Goal: Find specific page/section: Find specific page/section

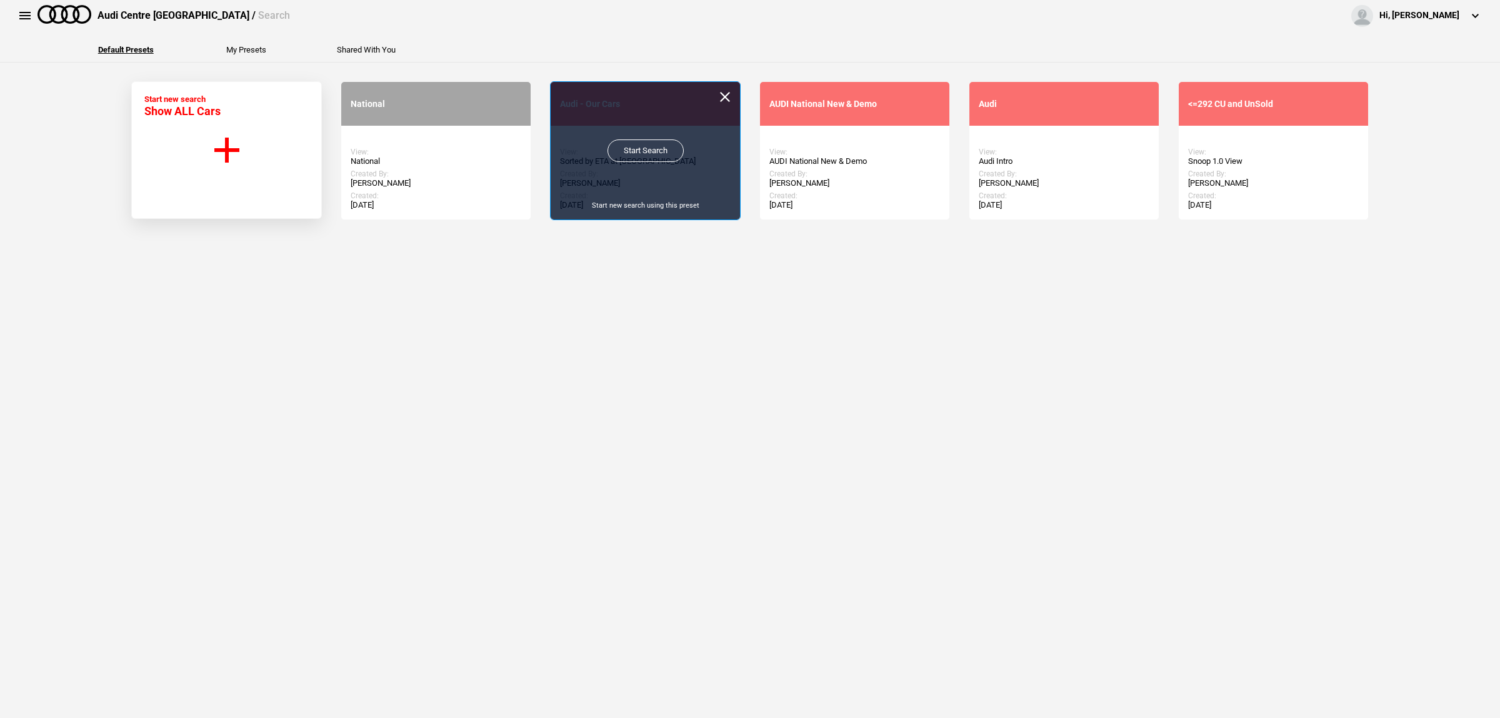
click at [633, 151] on link "Start Search" at bounding box center [646, 150] width 76 height 23
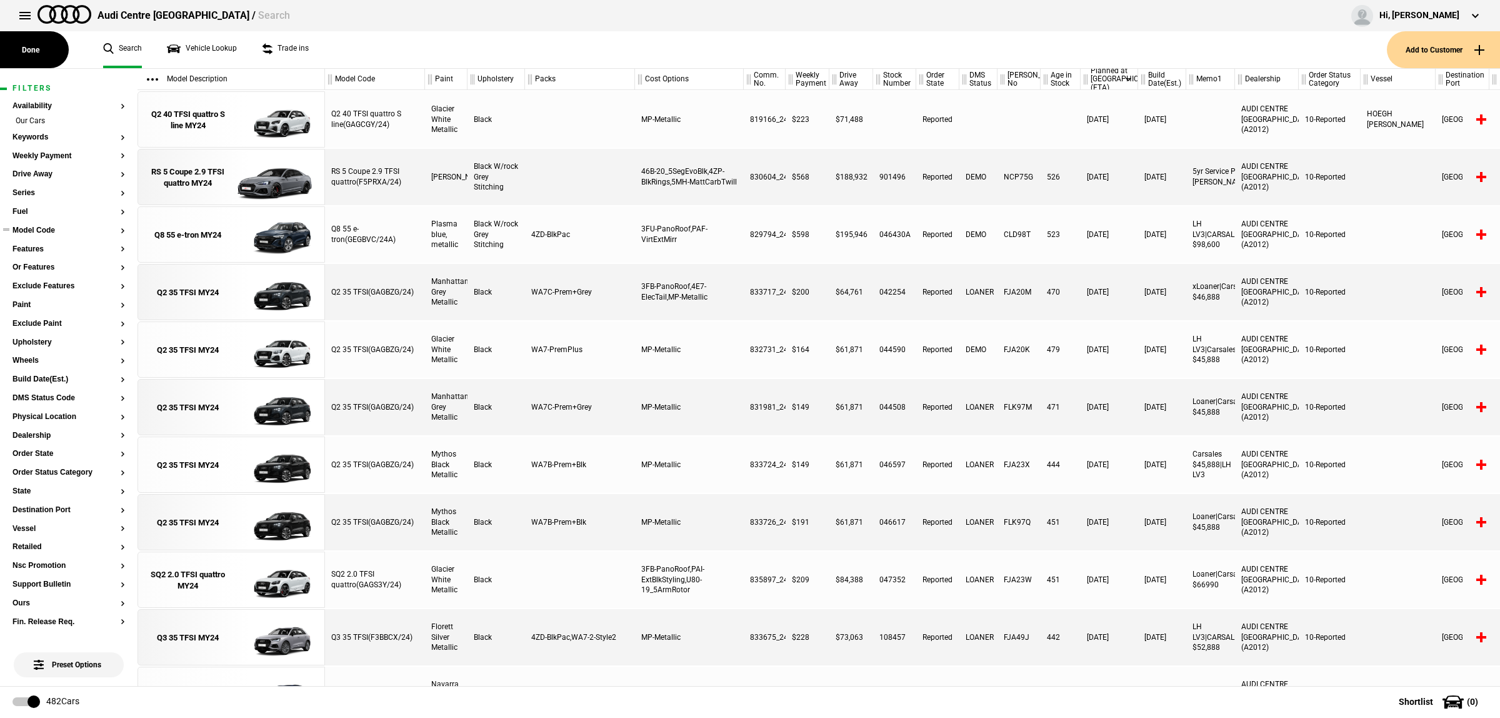
click at [36, 229] on button "Model Code" at bounding box center [69, 230] width 113 height 9
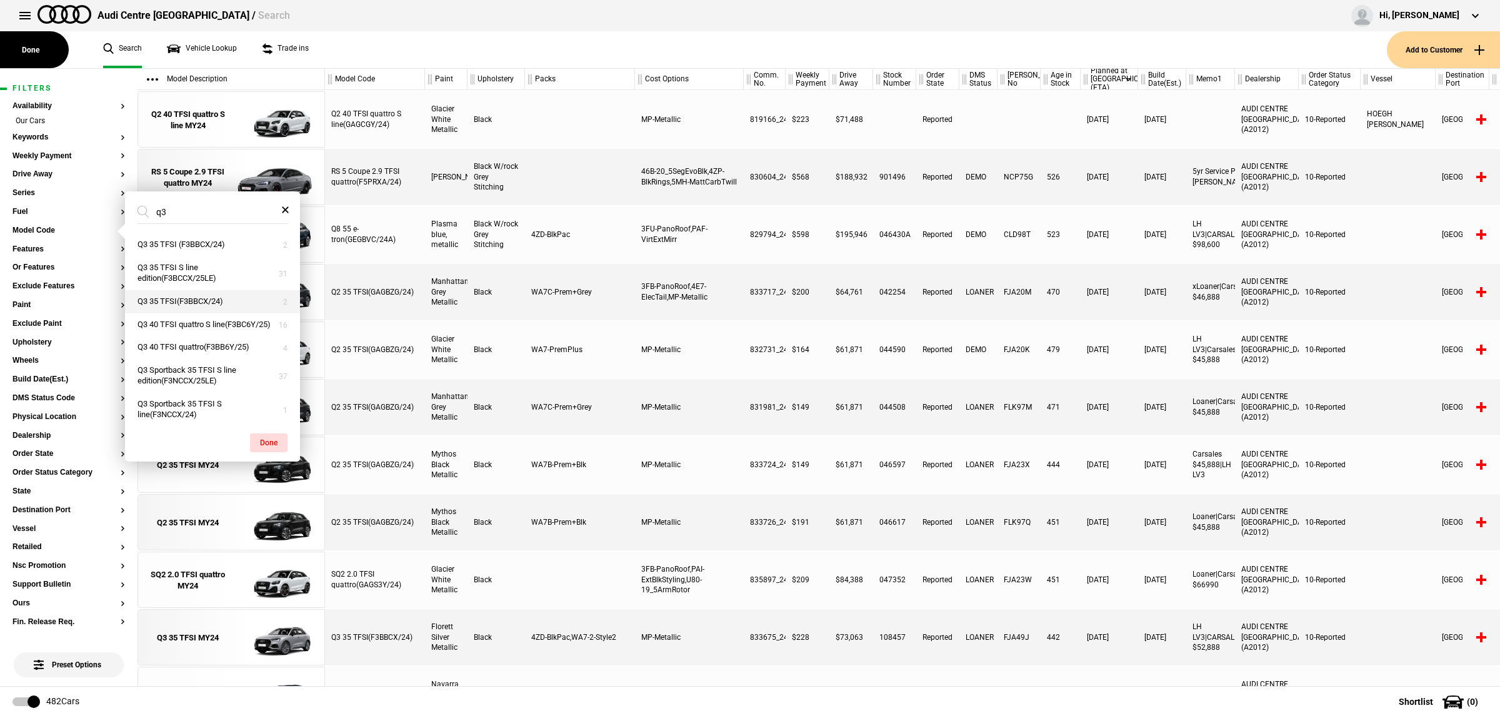
scroll to position [49, 0]
type input "q3"
click at [221, 404] on button "Q3 Sportback 40 TFSI quattro S line(F3NC6Y/25)" at bounding box center [212, 404] width 175 height 34
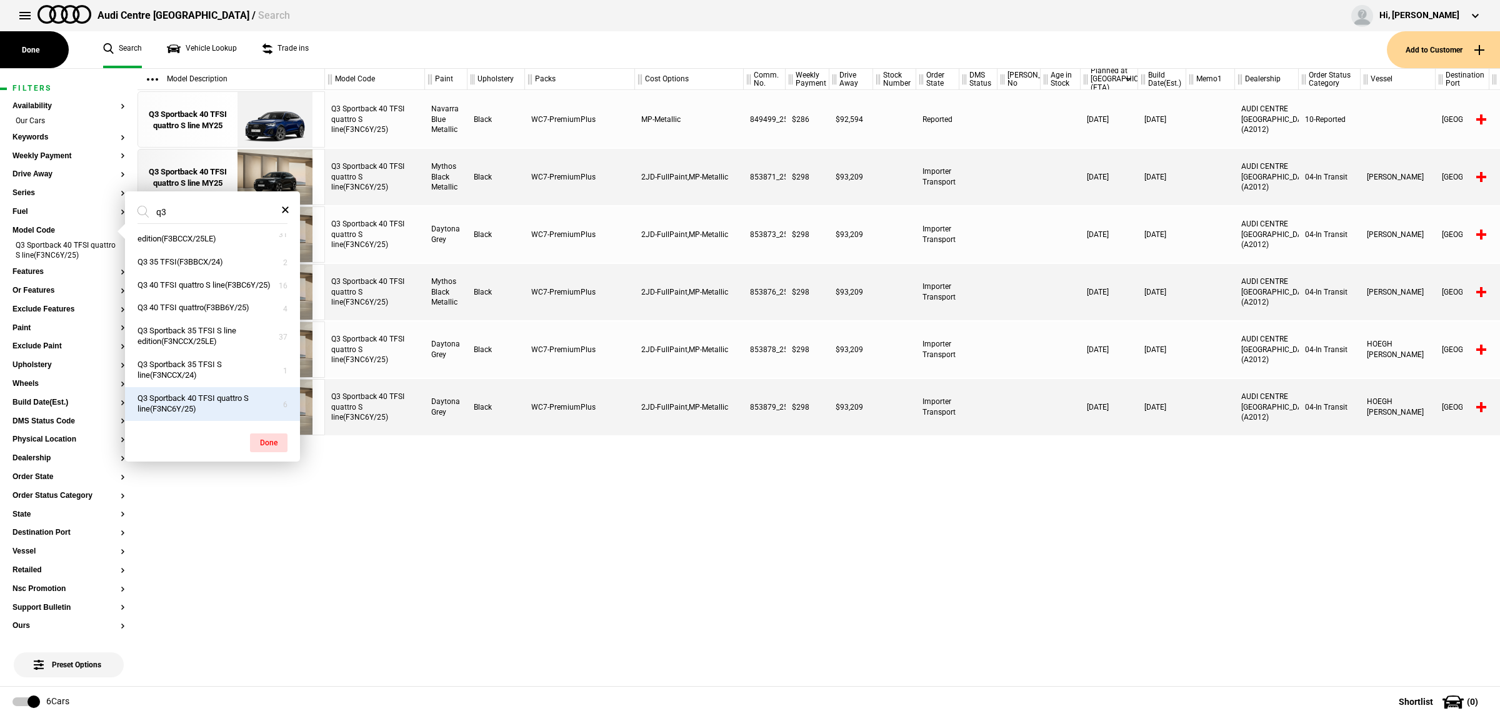
click at [726, 479] on div "Q3 Sportback 40 TFSI quattro S line(F3NC6Y/25) Navarra Blue Metallic Black WC7-…" at bounding box center [912, 388] width 1175 height 596
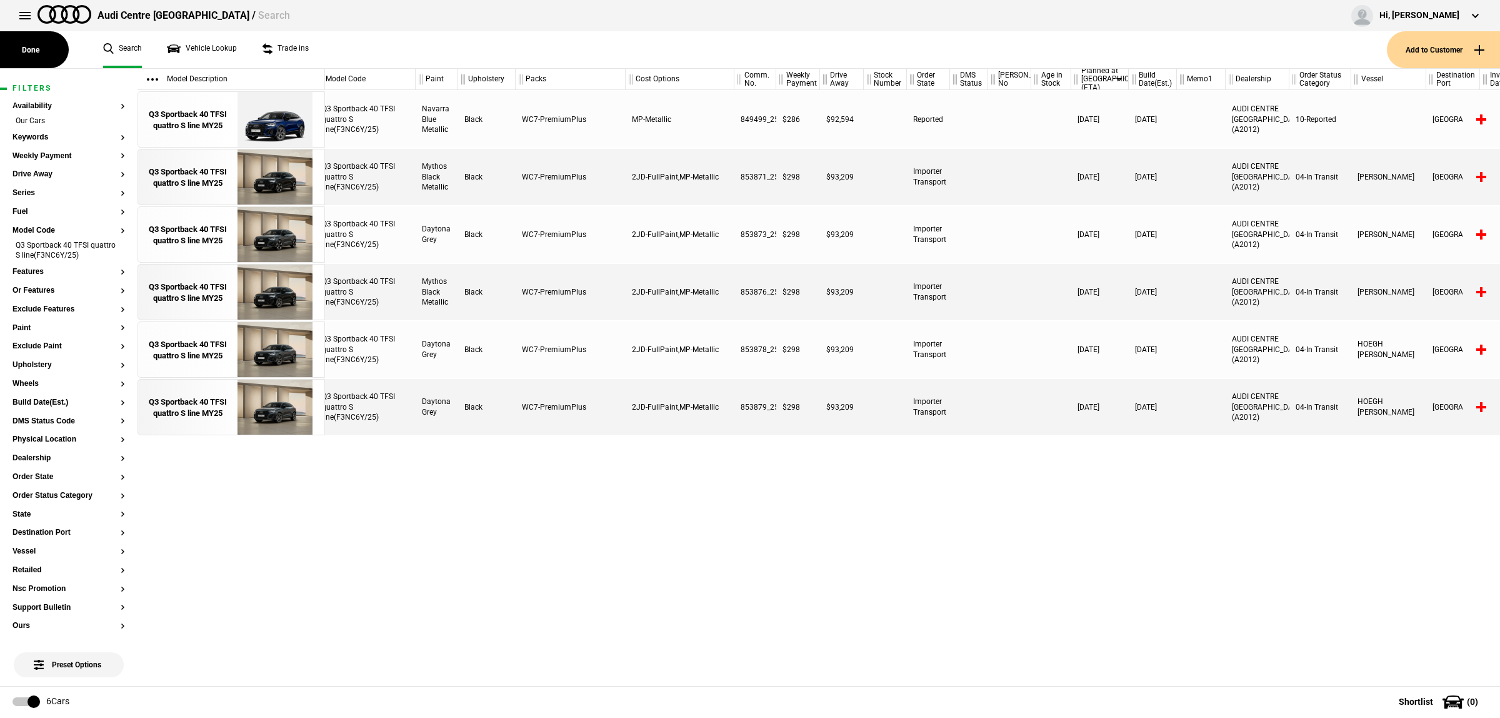
scroll to position [0, 0]
click at [270, 178] on img at bounding box center [274, 177] width 87 height 56
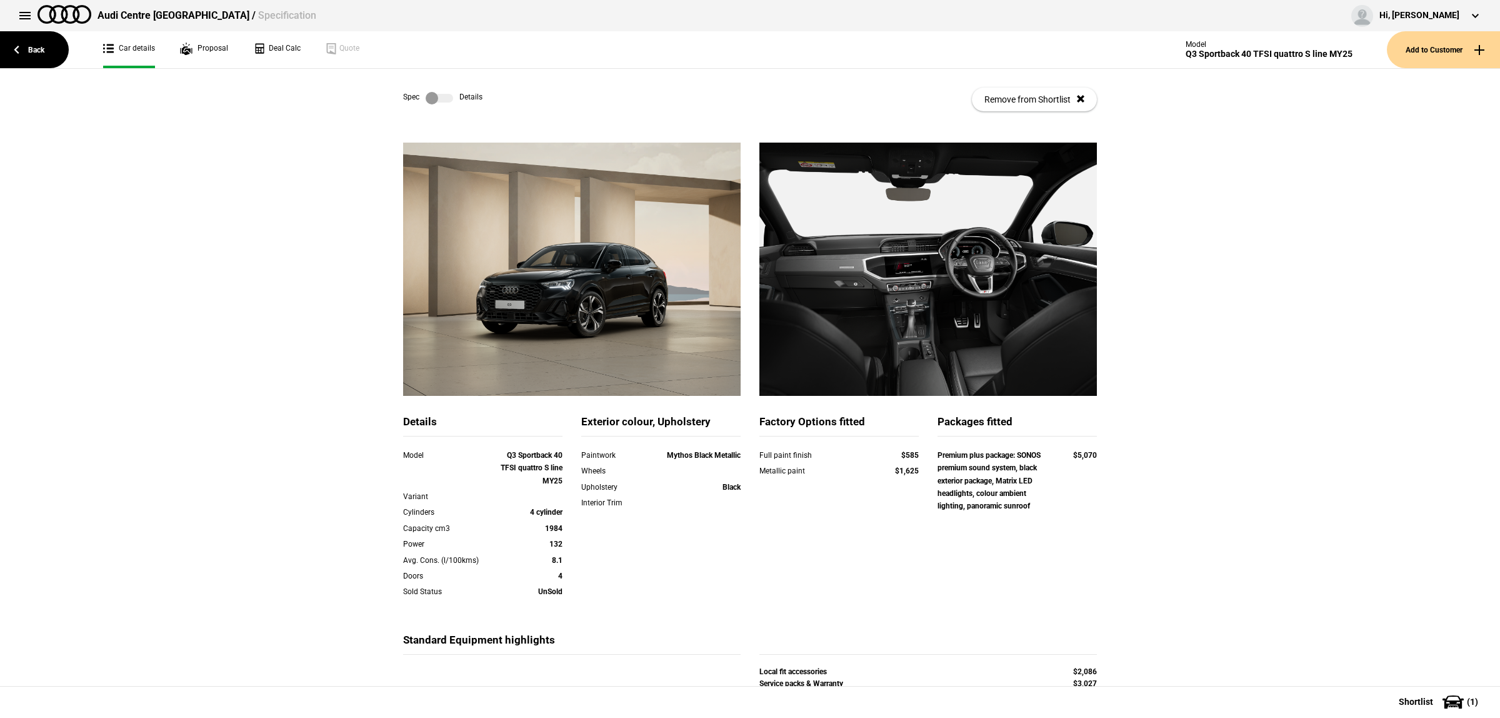
click at [439, 98] on label at bounding box center [440, 98] width 28 height 13
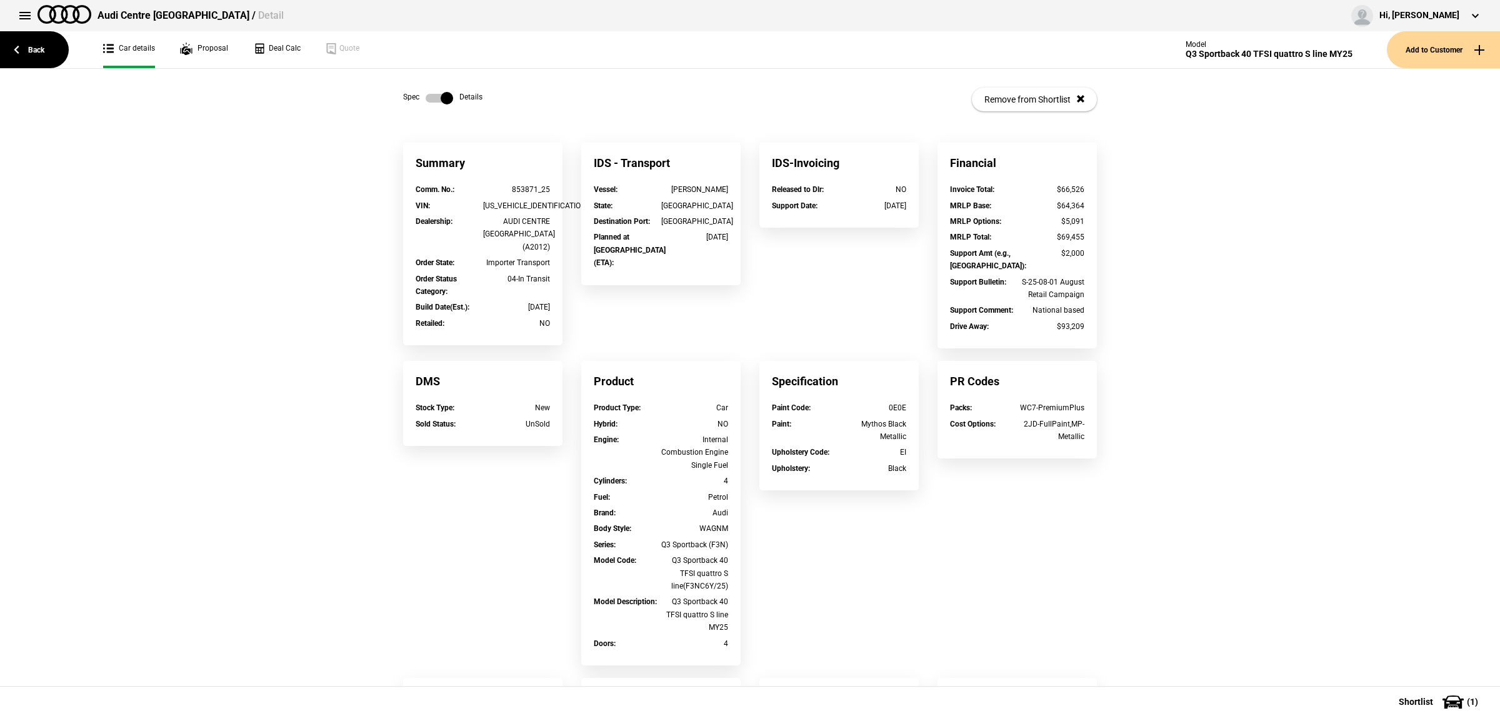
click at [1201, 455] on div "Summary Comm. No. : 853871_25 VIN : WAUZZZF31S1098422 Dealership : AUDI CENTRE …" at bounding box center [750, 512] width 1500 height 738
click at [33, 58] on link "Back" at bounding box center [34, 49] width 69 height 37
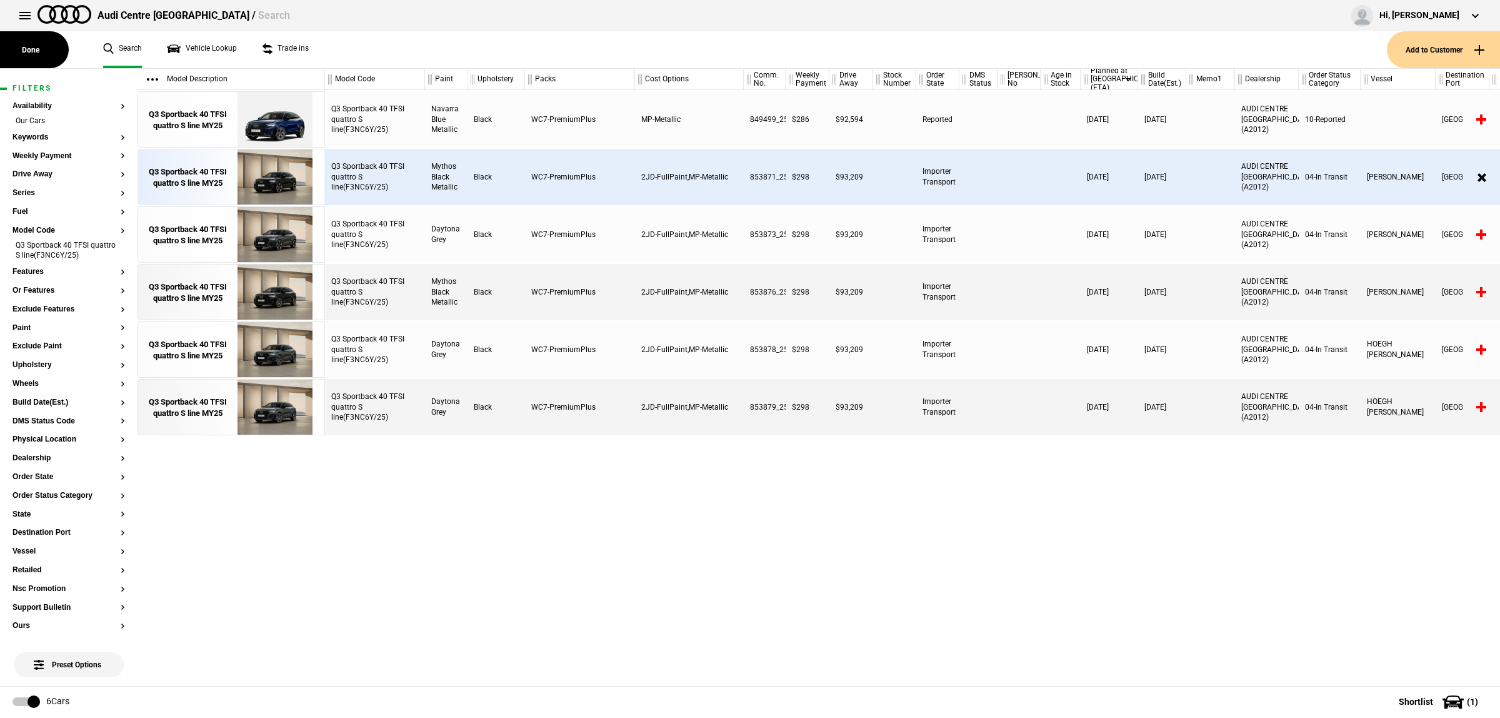
scroll to position [0, 11]
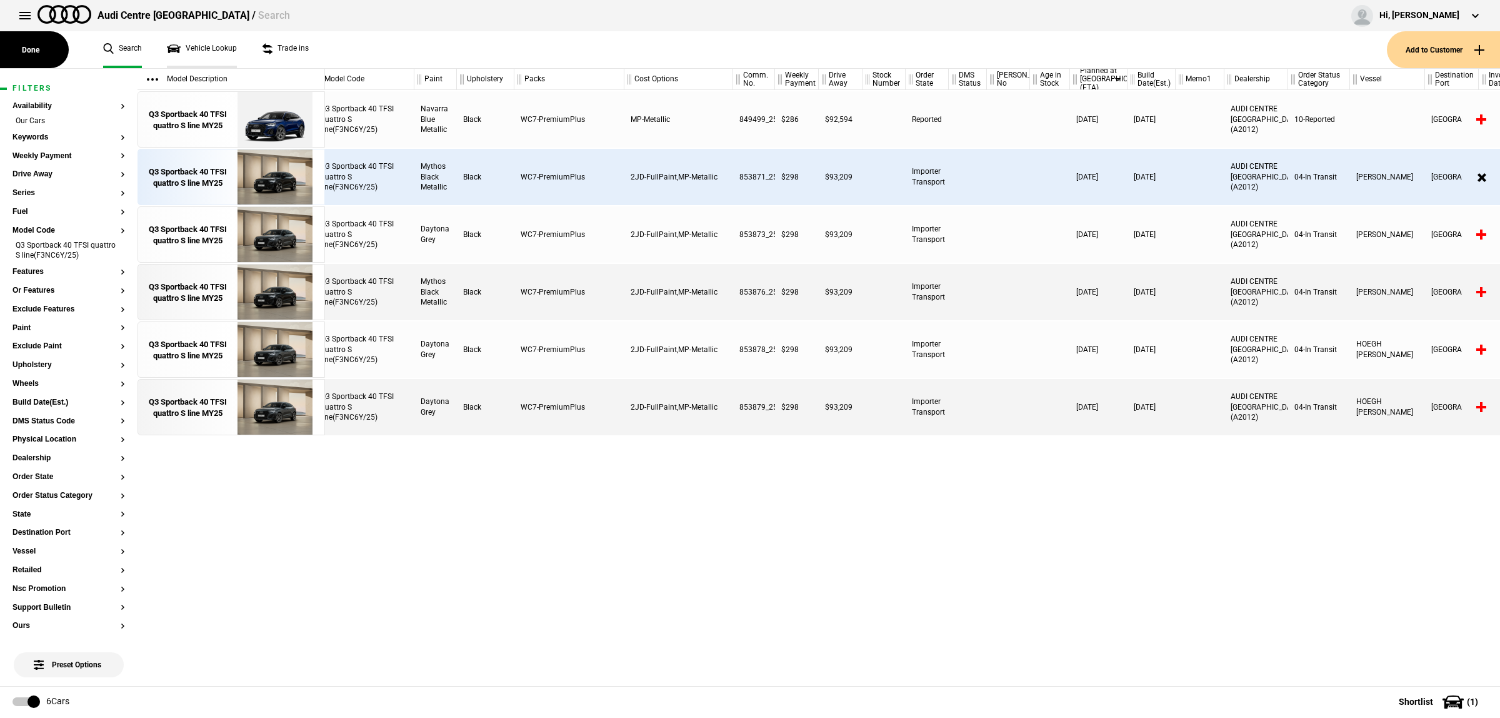
click at [229, 57] on link "Vehicle Lookup" at bounding box center [202, 49] width 70 height 37
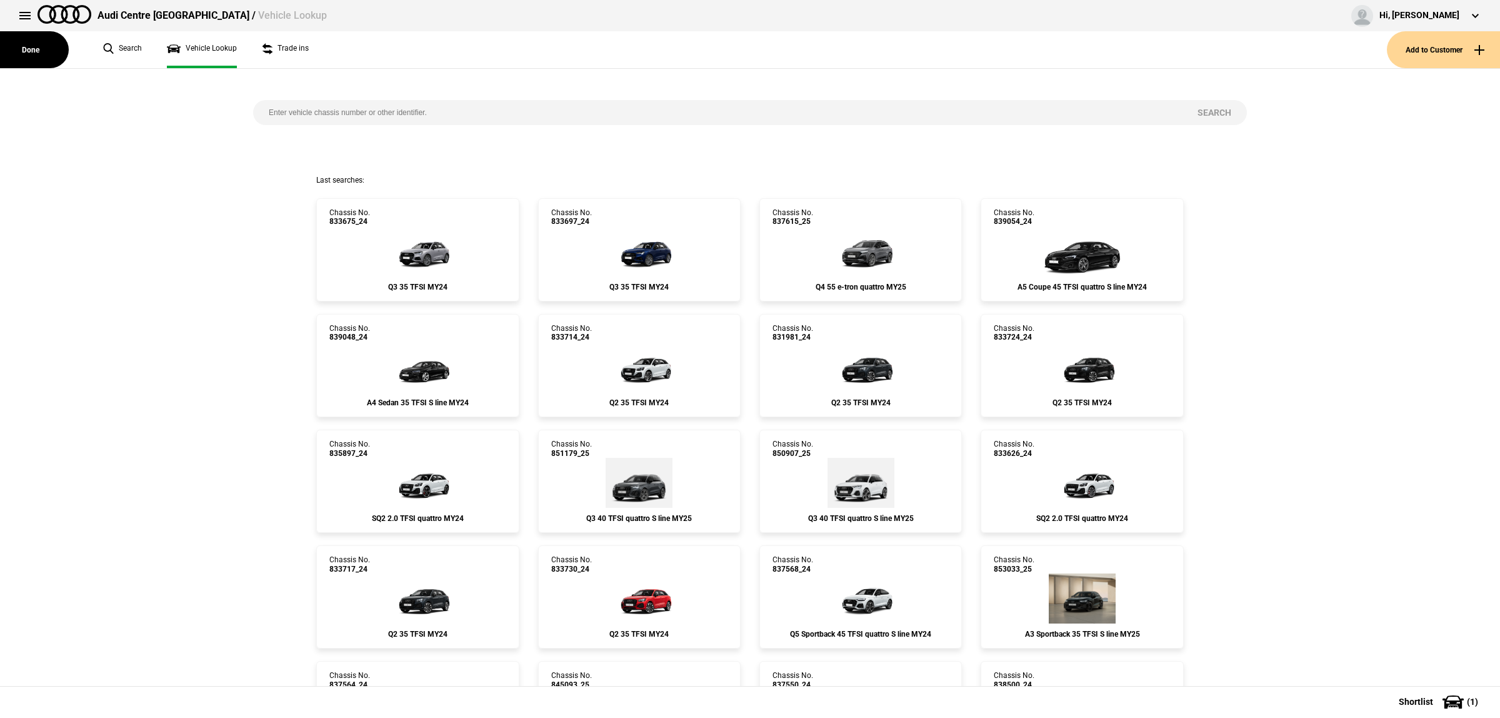
click at [393, 108] on input "search" at bounding box center [717, 112] width 929 height 25
paste input "847542"
type input "847542"
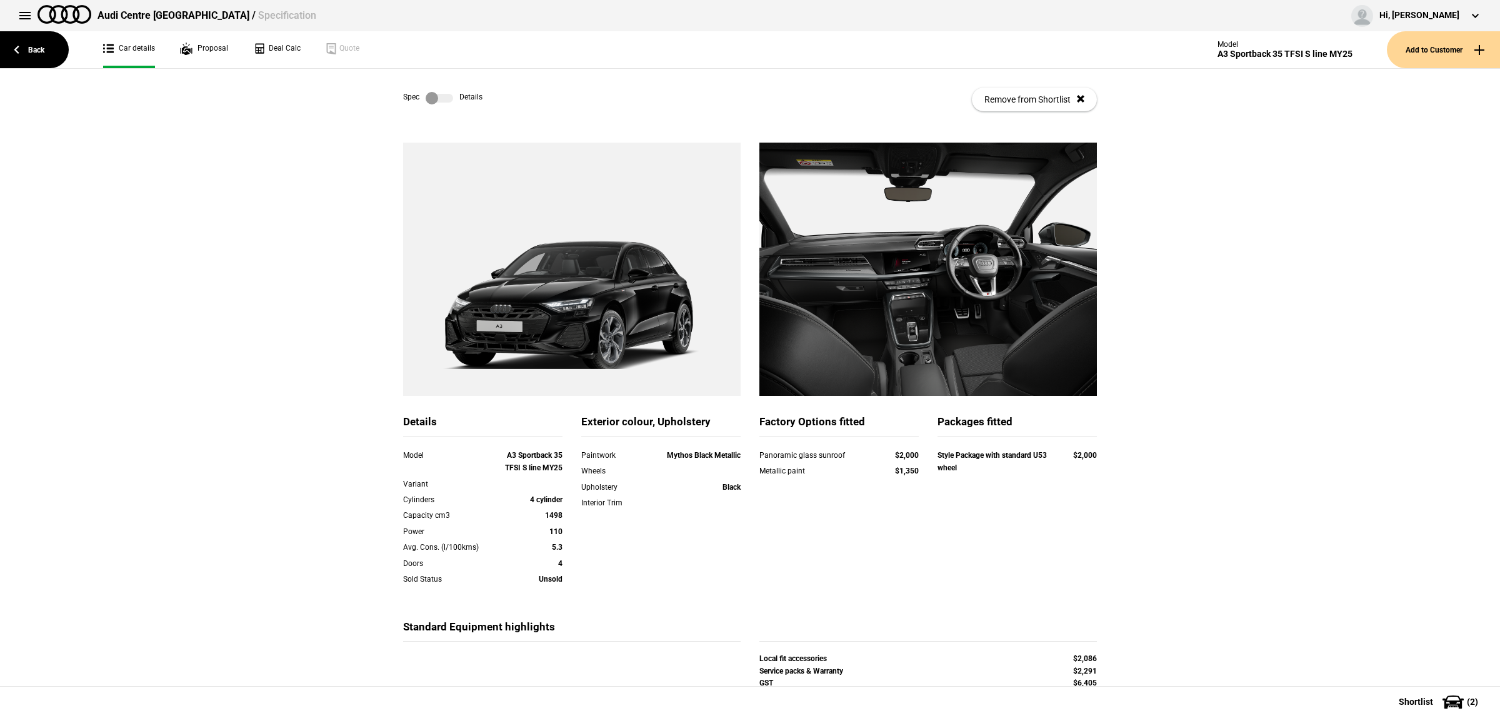
click at [432, 94] on label at bounding box center [440, 98] width 28 height 13
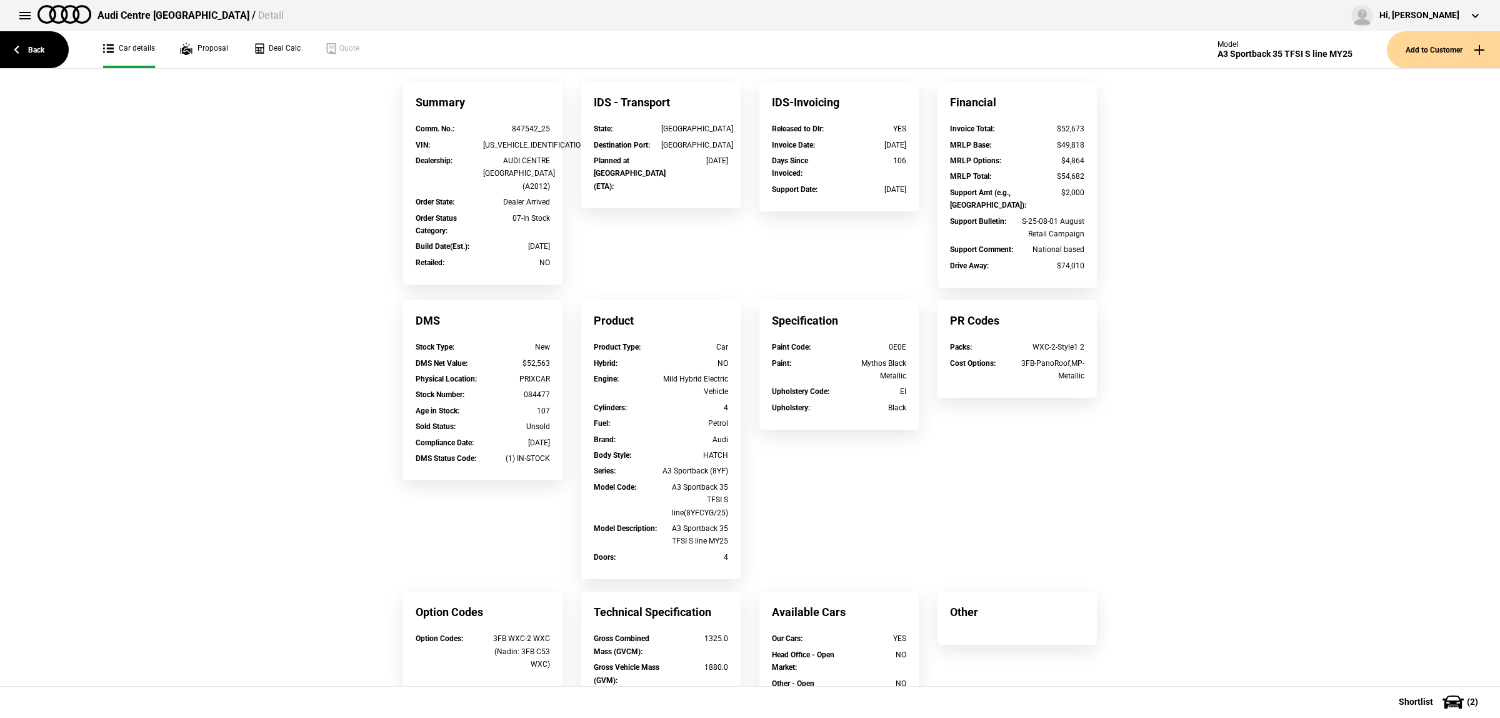
scroll to position [156, 0]
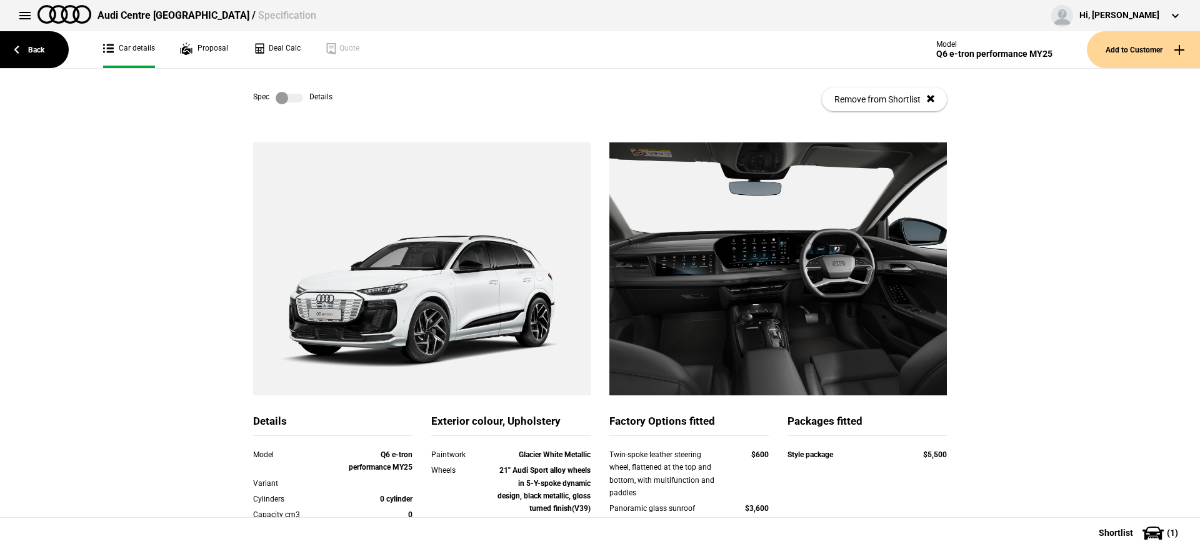
scroll to position [156, 0]
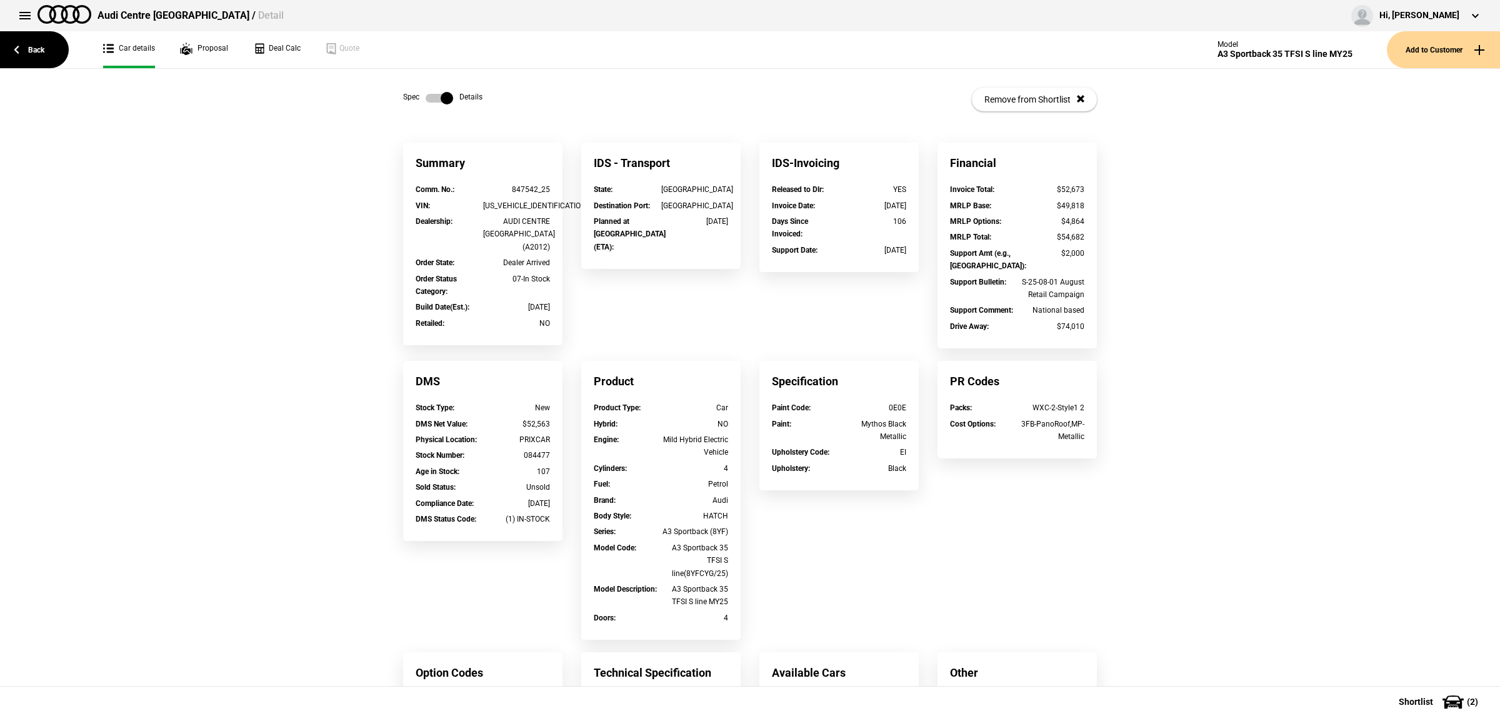
scroll to position [156, 0]
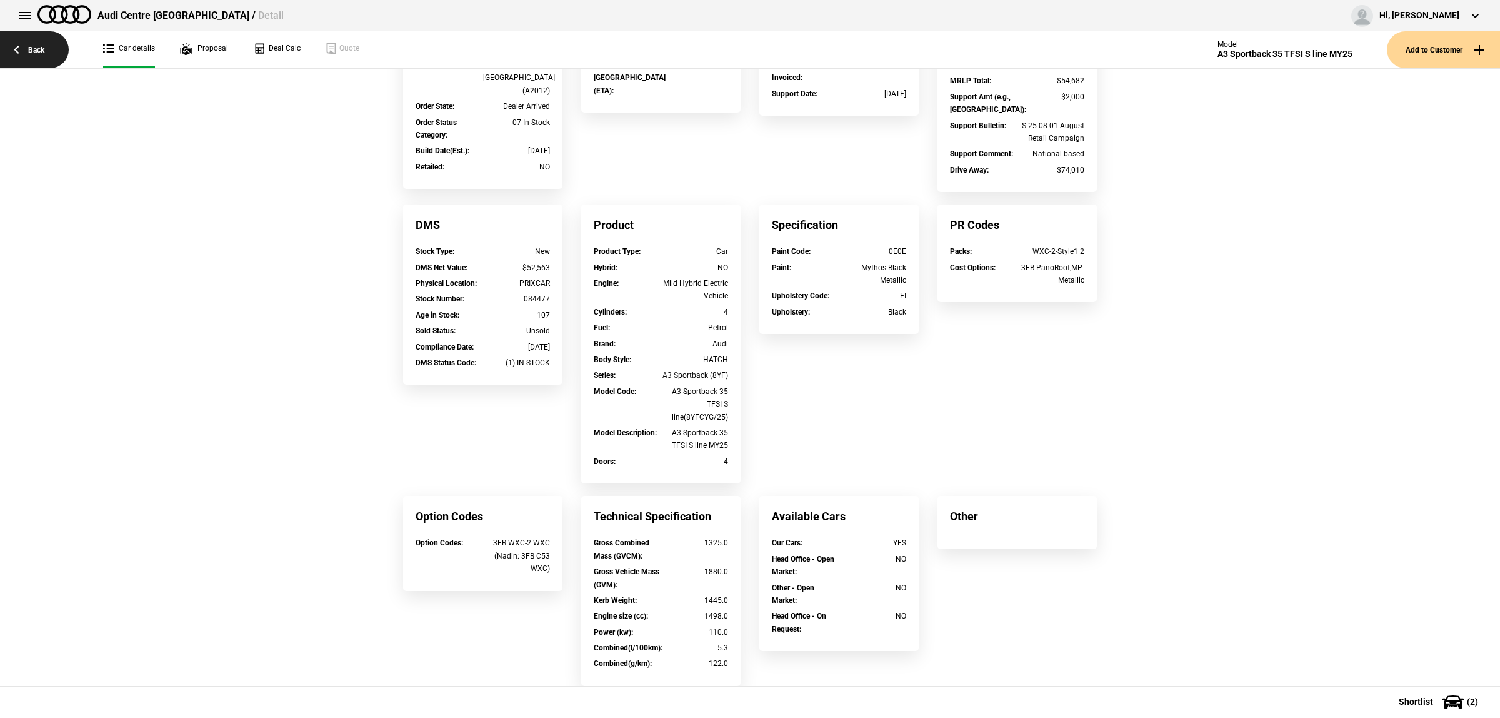
click at [48, 47] on link "Back" at bounding box center [34, 49] width 69 height 37
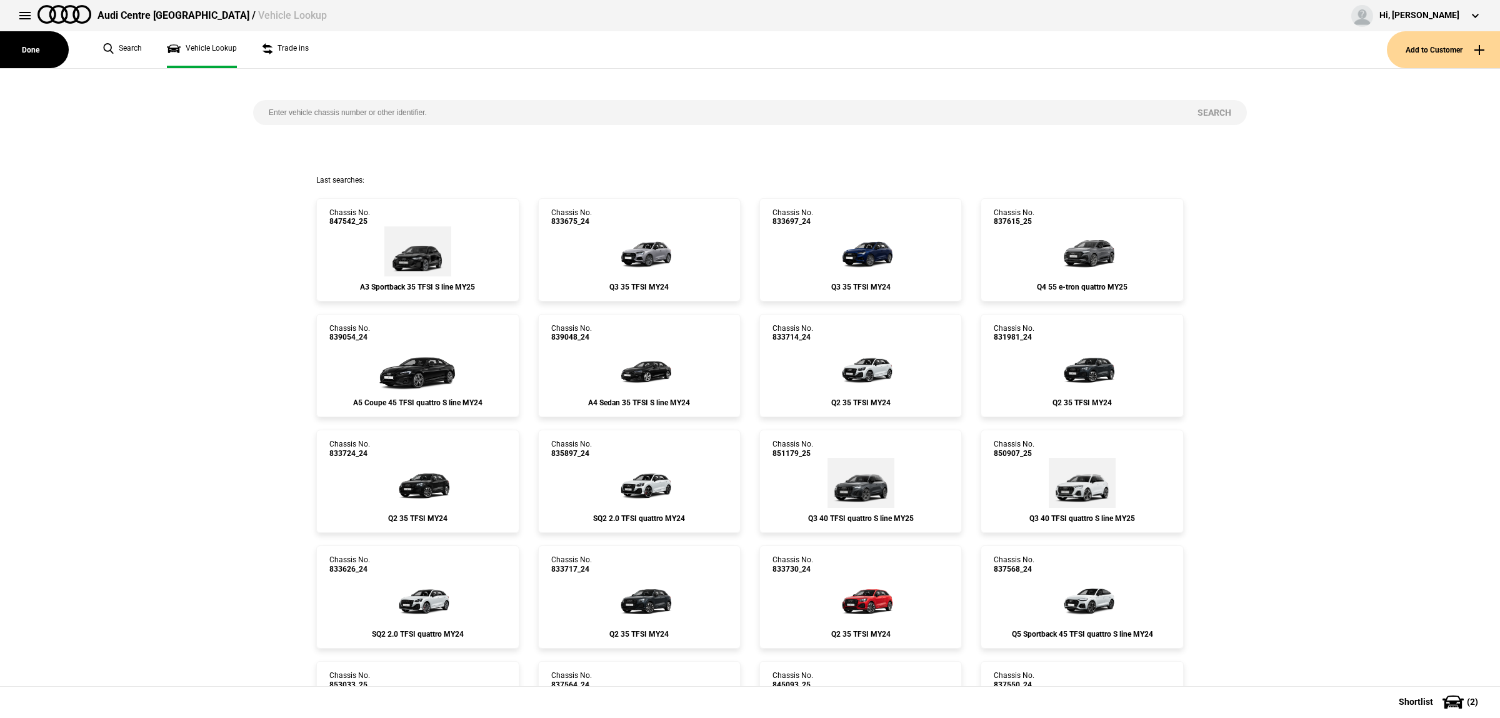
click at [333, 102] on input "search" at bounding box center [717, 112] width 929 height 25
paste input "849421"
type input "849421"
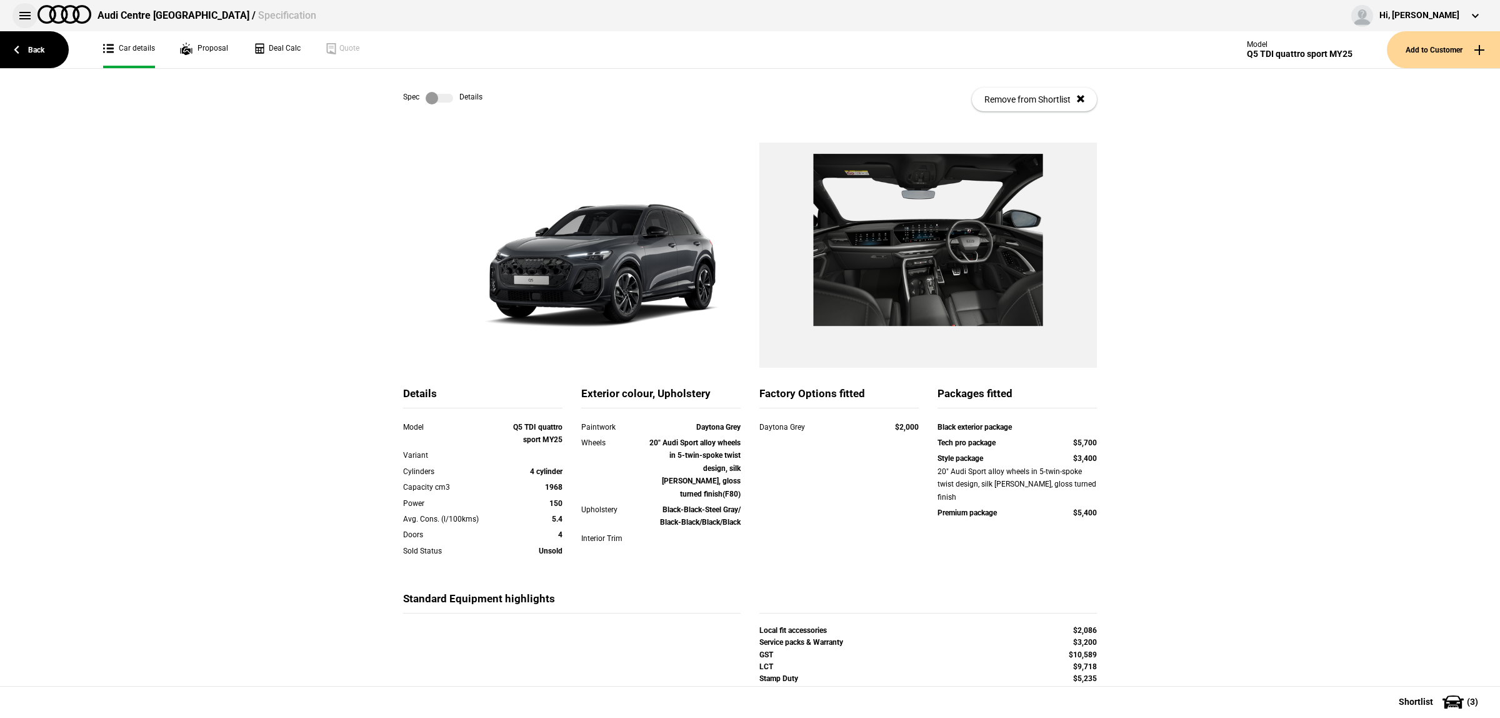
click at [32, 17] on button at bounding box center [25, 15] width 25 height 25
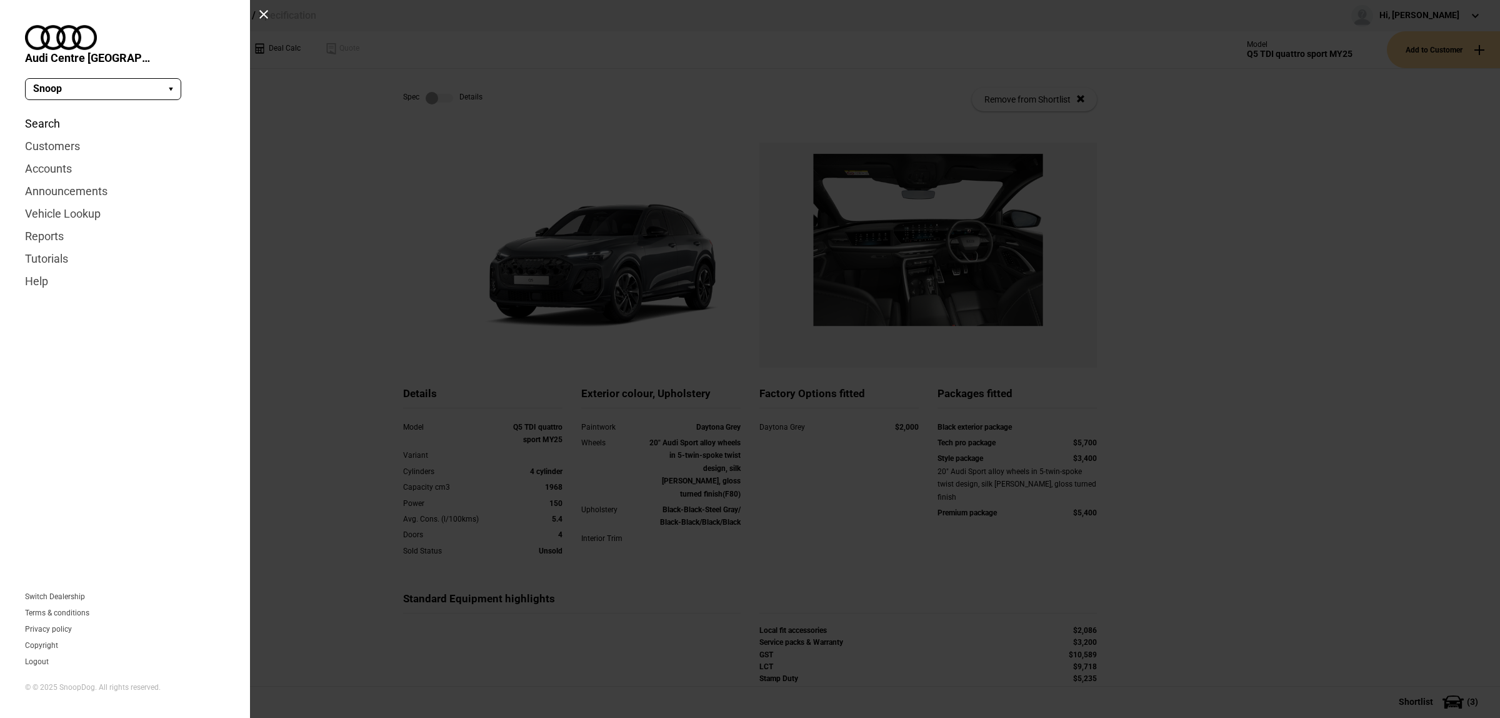
click at [48, 113] on link "Search" at bounding box center [125, 124] width 200 height 23
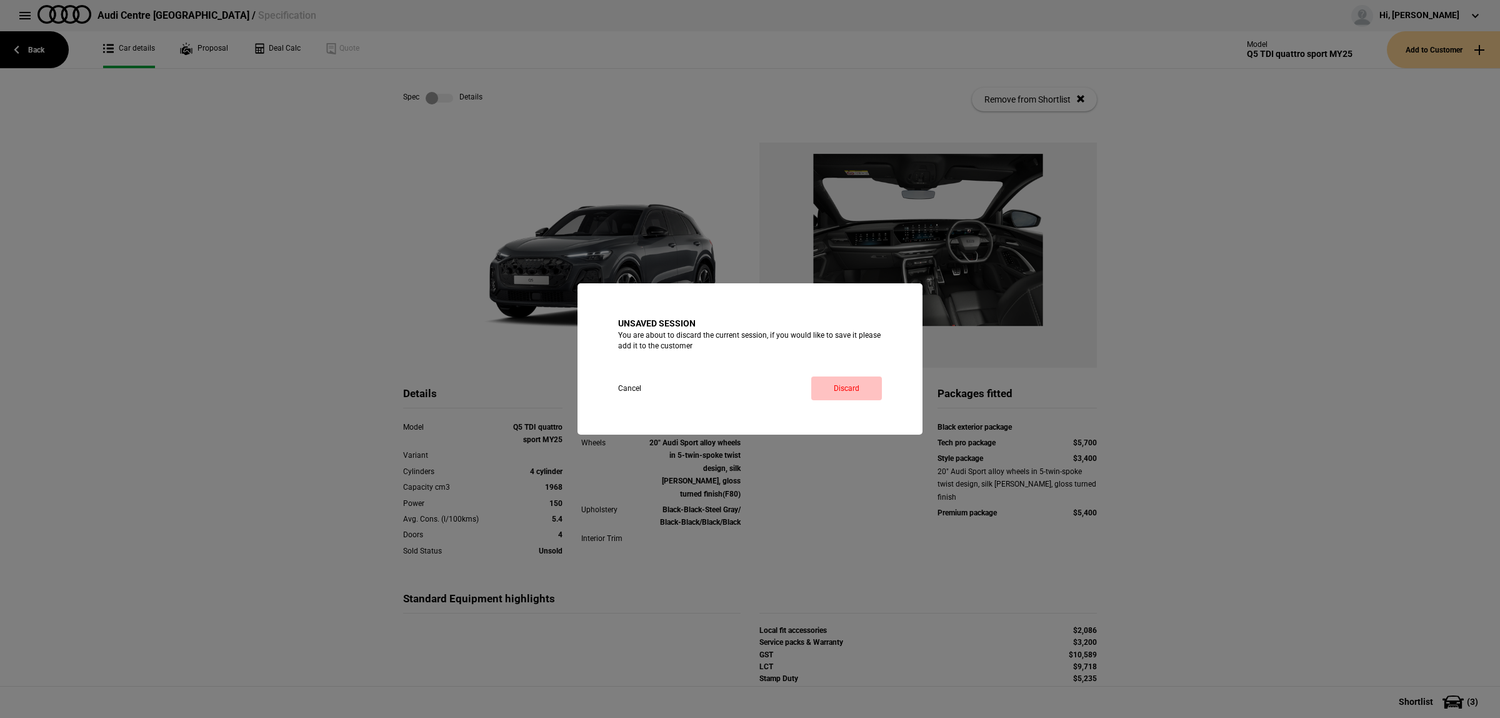
click at [836, 396] on link "Discard" at bounding box center [846, 388] width 71 height 24
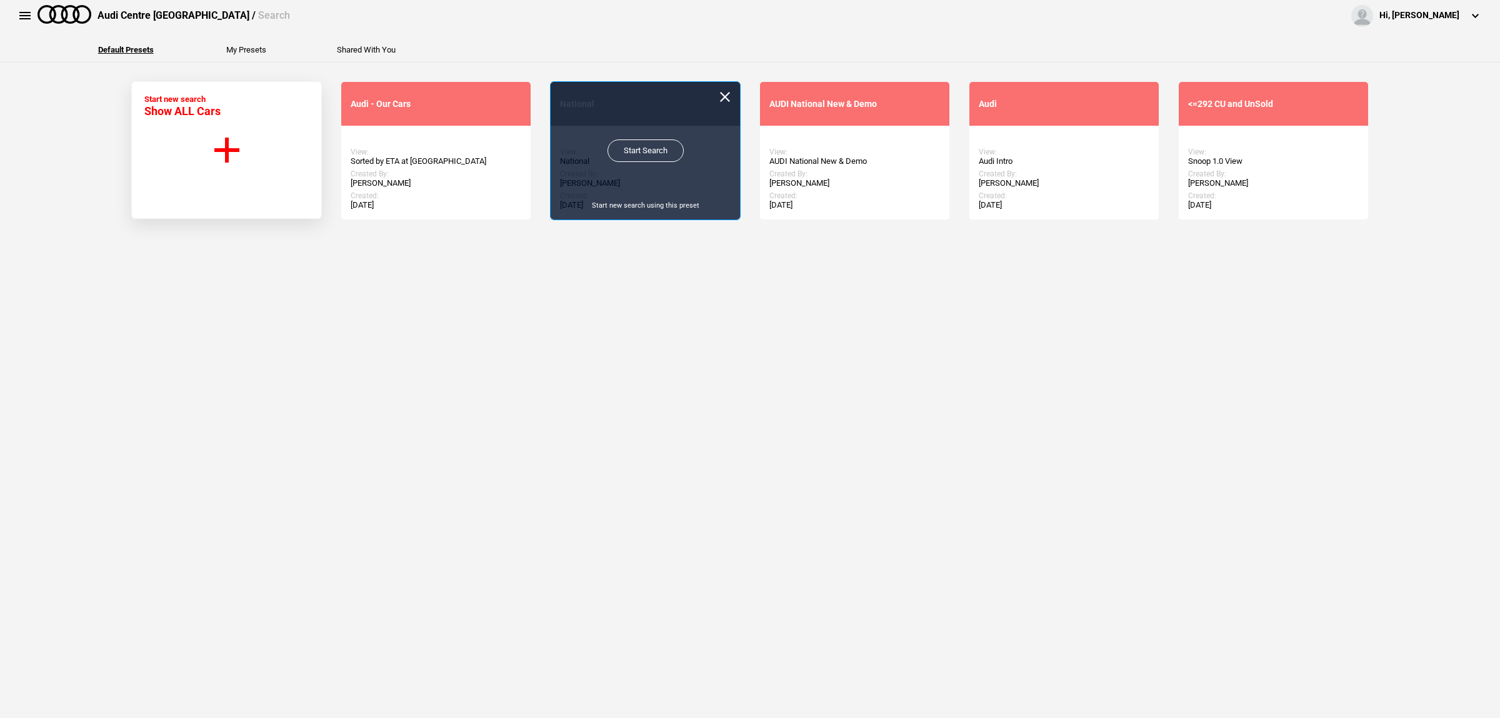
click at [633, 154] on link "Start Search" at bounding box center [646, 150] width 76 height 23
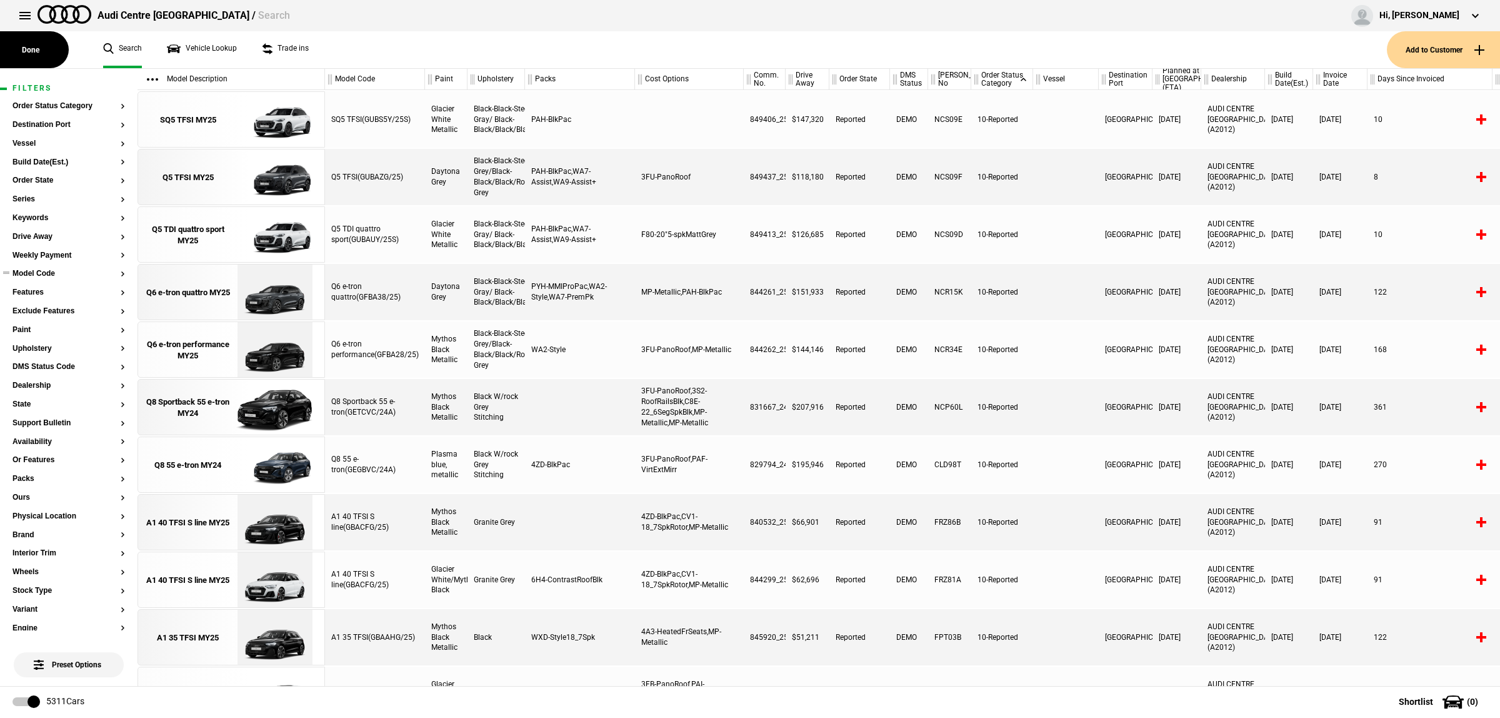
click at [63, 273] on button "Model Code" at bounding box center [69, 273] width 113 height 9
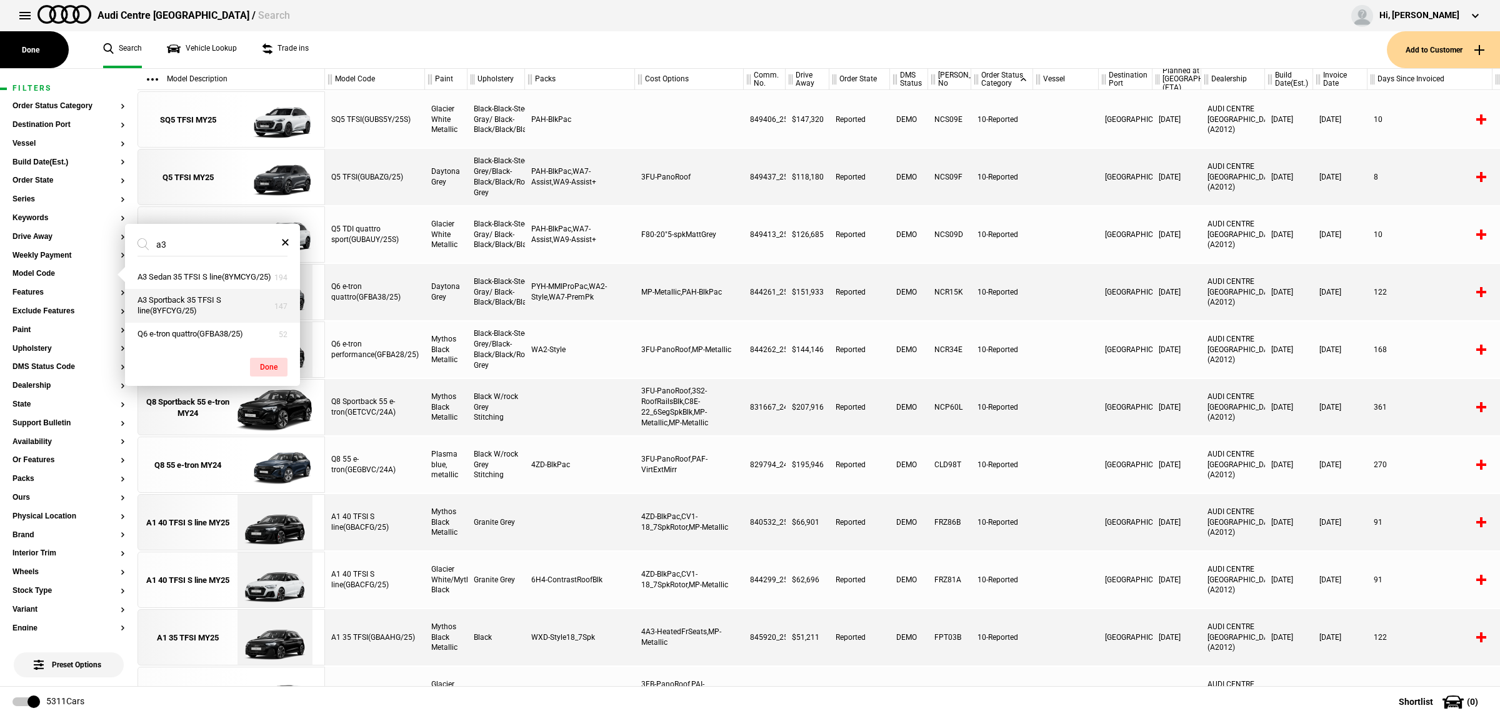
type input "a3"
click at [185, 308] on button "A3 Sportback 35 TFSI S line(8YFCYG/25)" at bounding box center [212, 306] width 175 height 34
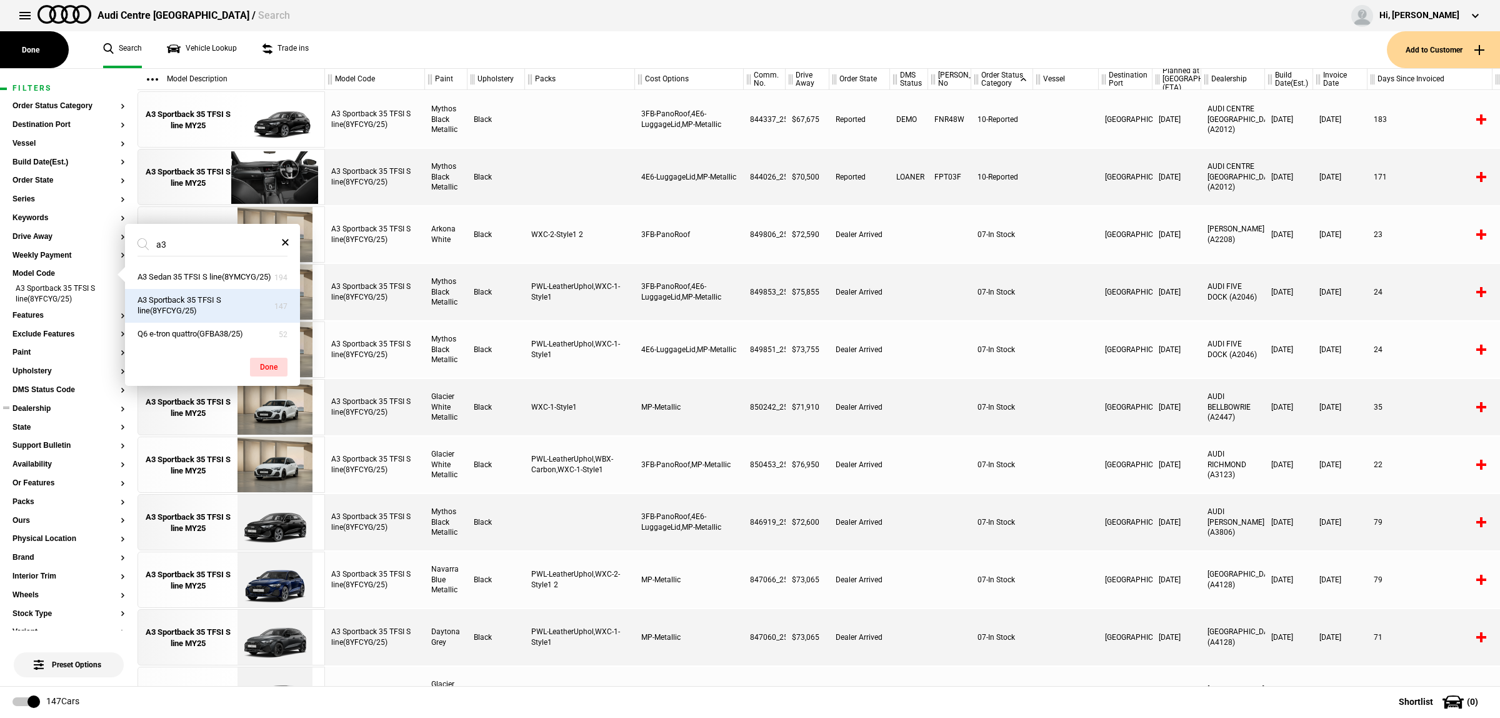
click at [56, 406] on button "Dealership" at bounding box center [69, 408] width 113 height 9
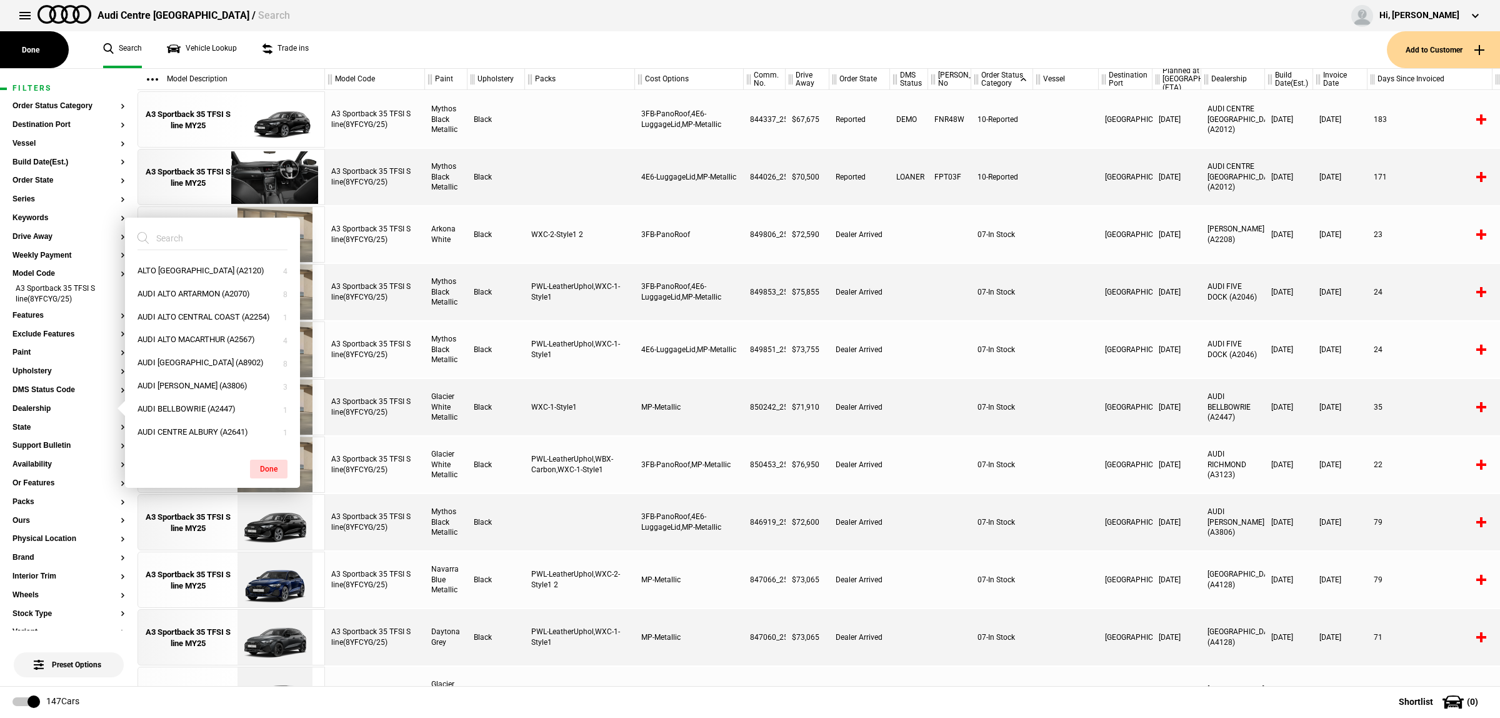
click at [207, 241] on input "search" at bounding box center [205, 238] width 135 height 23
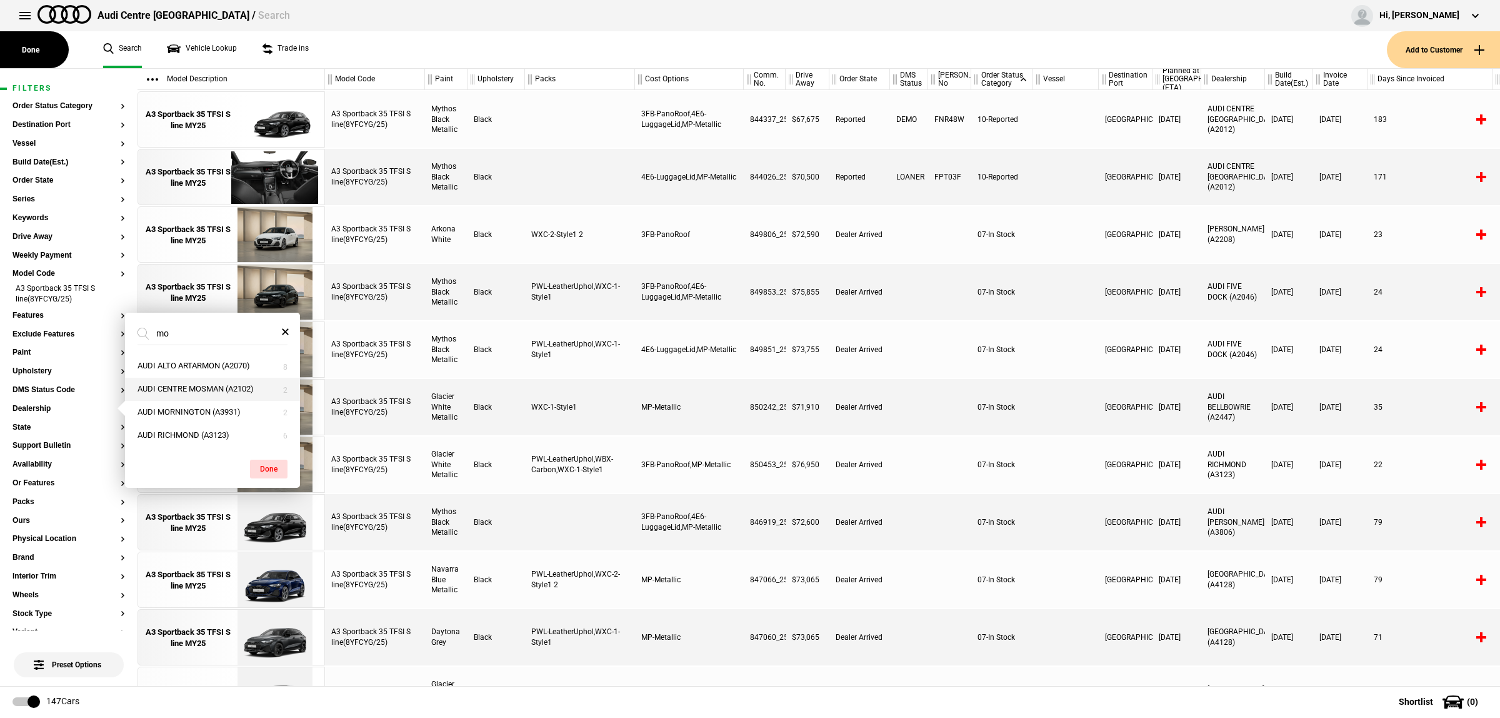
type input "mo"
click at [254, 383] on button "AUDI CENTRE MOSMAN (A2102)" at bounding box center [212, 389] width 175 height 23
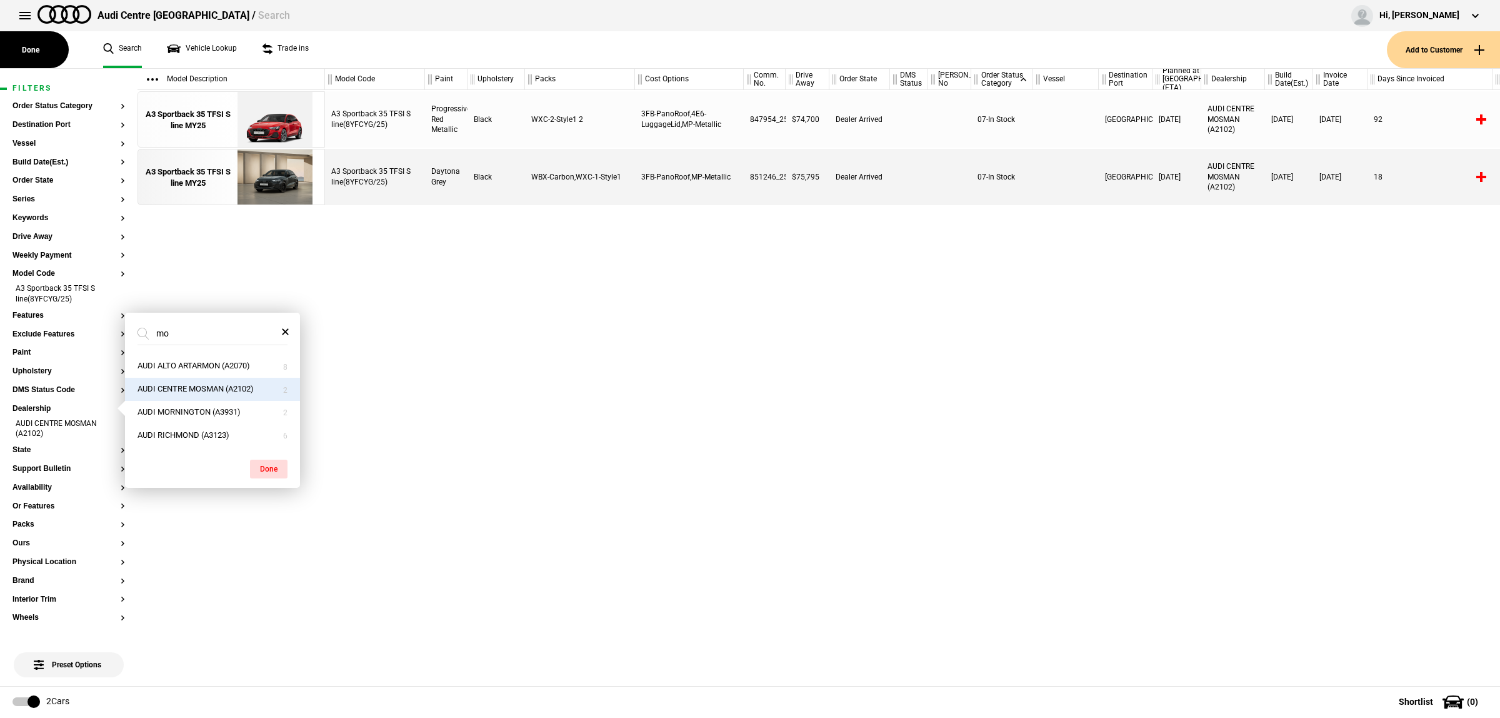
click at [670, 394] on div "A3 Sportback 35 TFSI S line(8YFCYG/25) Progressive Red Metallic Black WXC-2-Sty…" at bounding box center [912, 388] width 1175 height 596
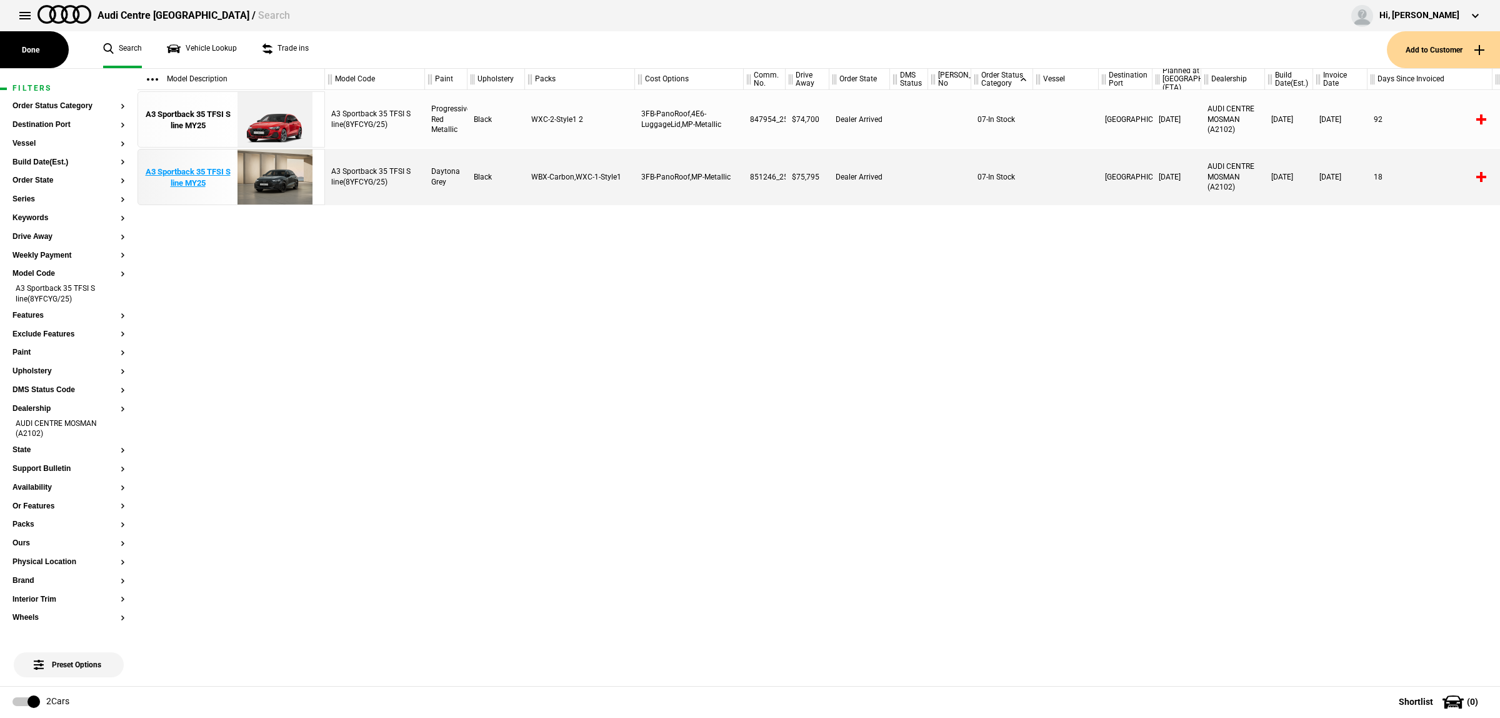
click at [268, 194] on img at bounding box center [274, 177] width 87 height 56
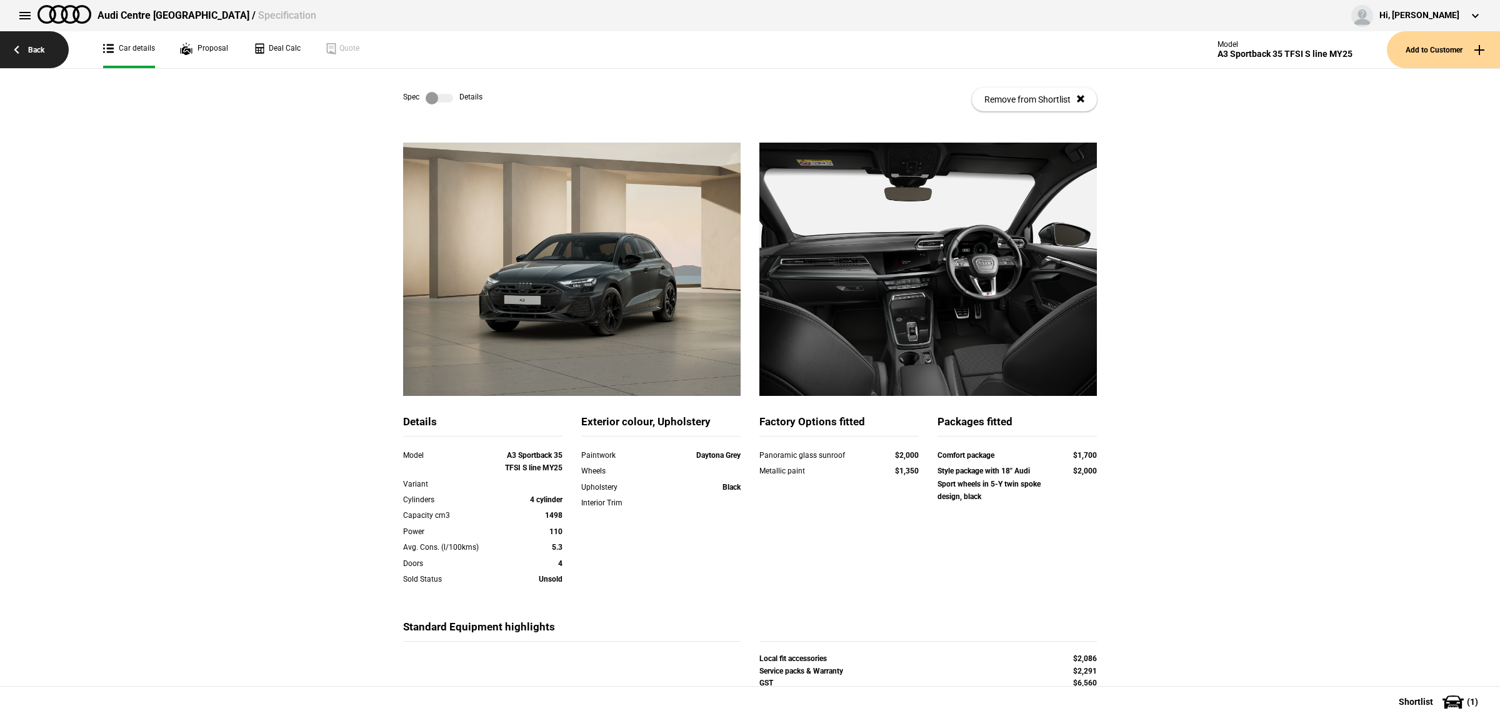
click at [44, 54] on link "Back" at bounding box center [34, 49] width 69 height 37
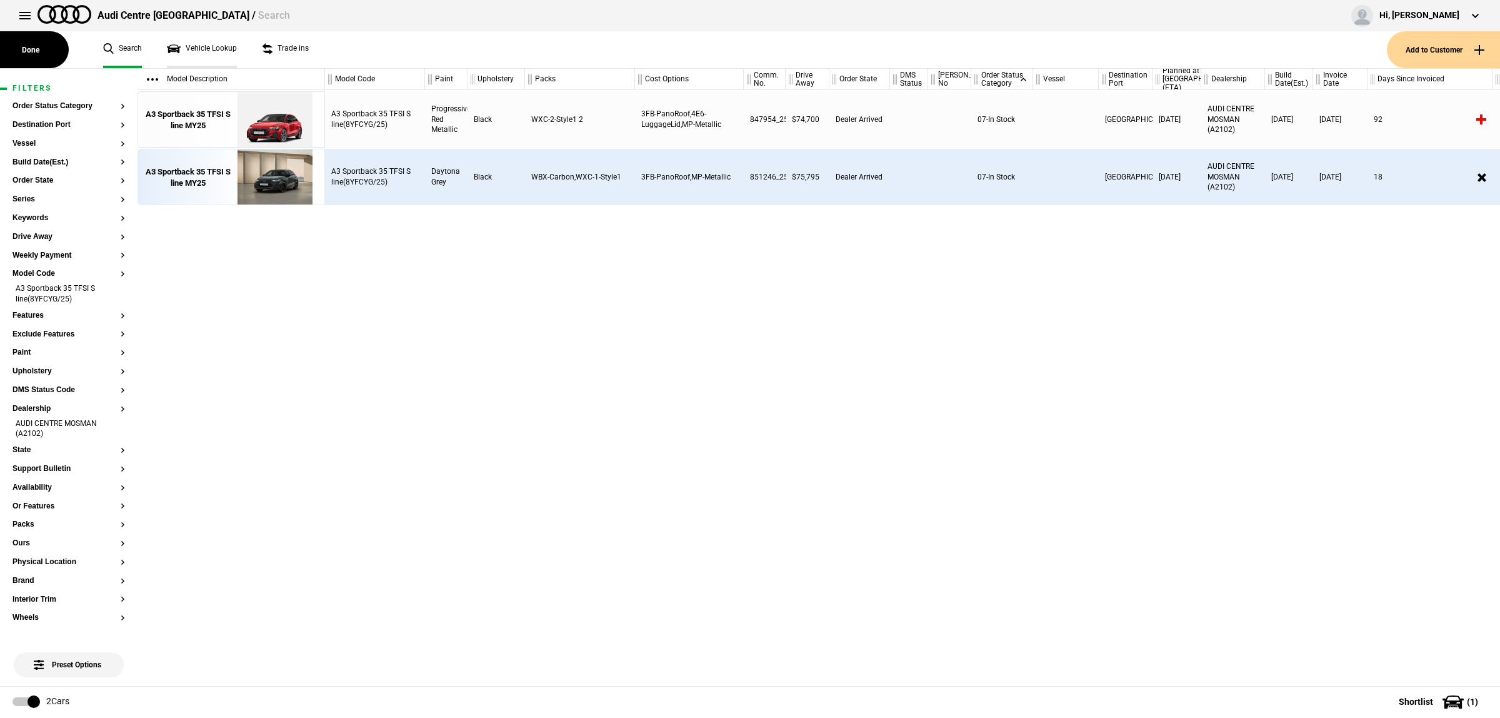
click at [208, 50] on link "Vehicle Lookup" at bounding box center [202, 49] width 70 height 37
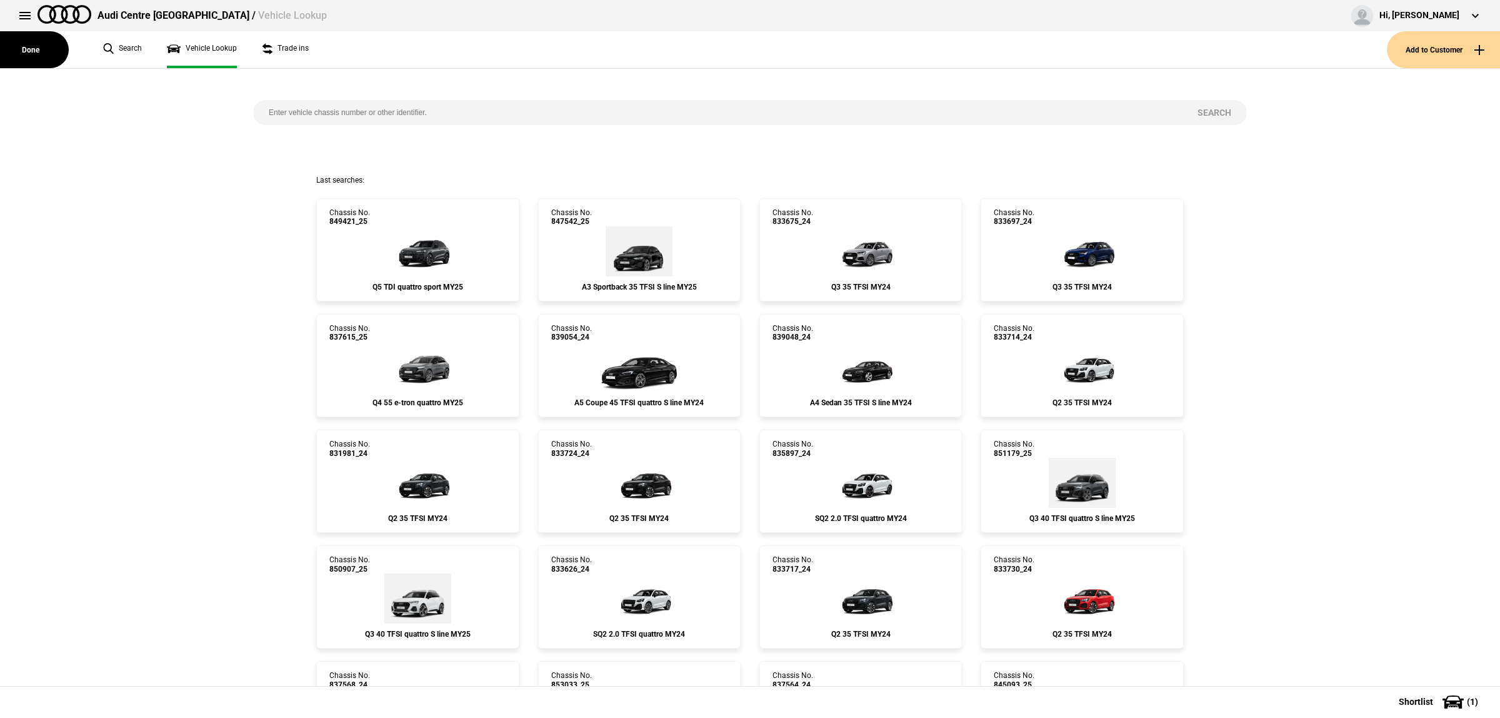
click at [444, 118] on input "search" at bounding box center [717, 112] width 929 height 25
paste input "849421"
type input "849421"
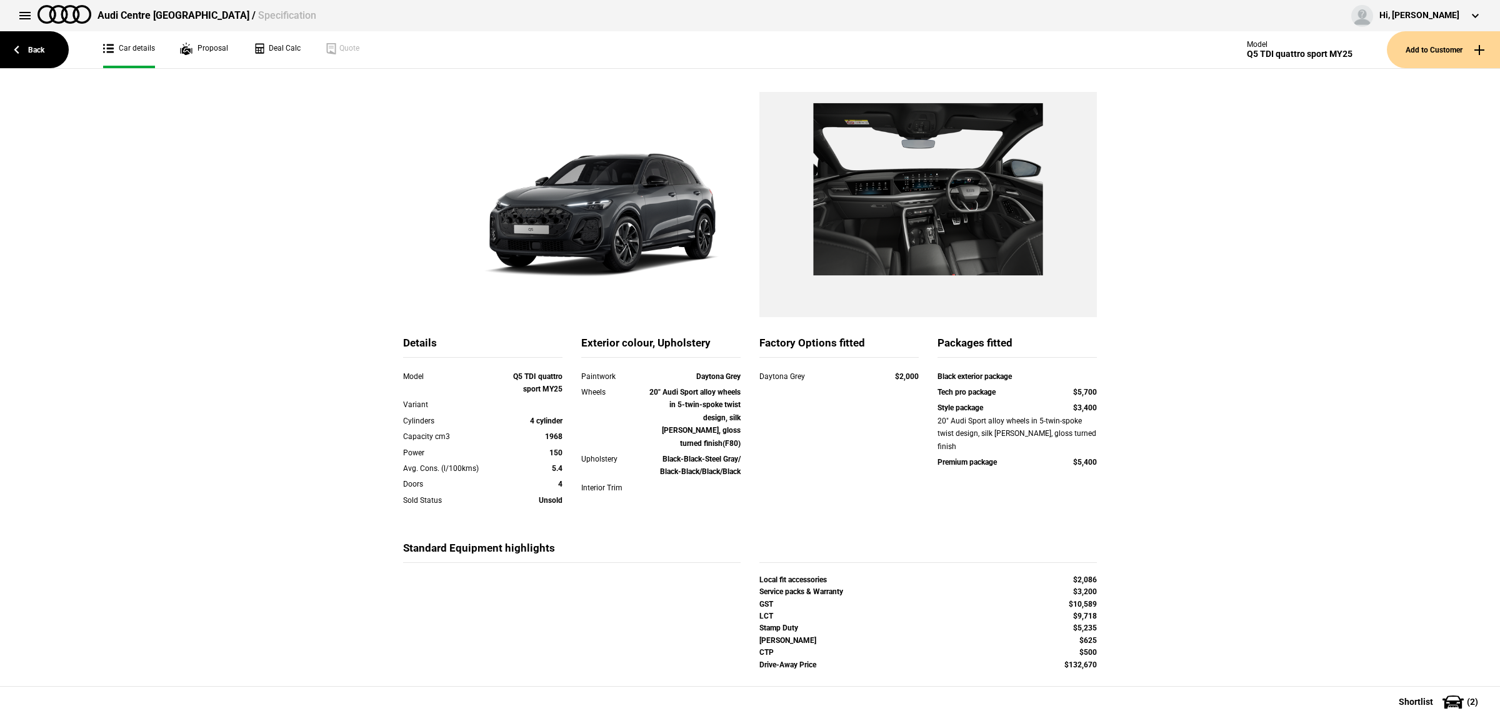
scroll to position [78, 0]
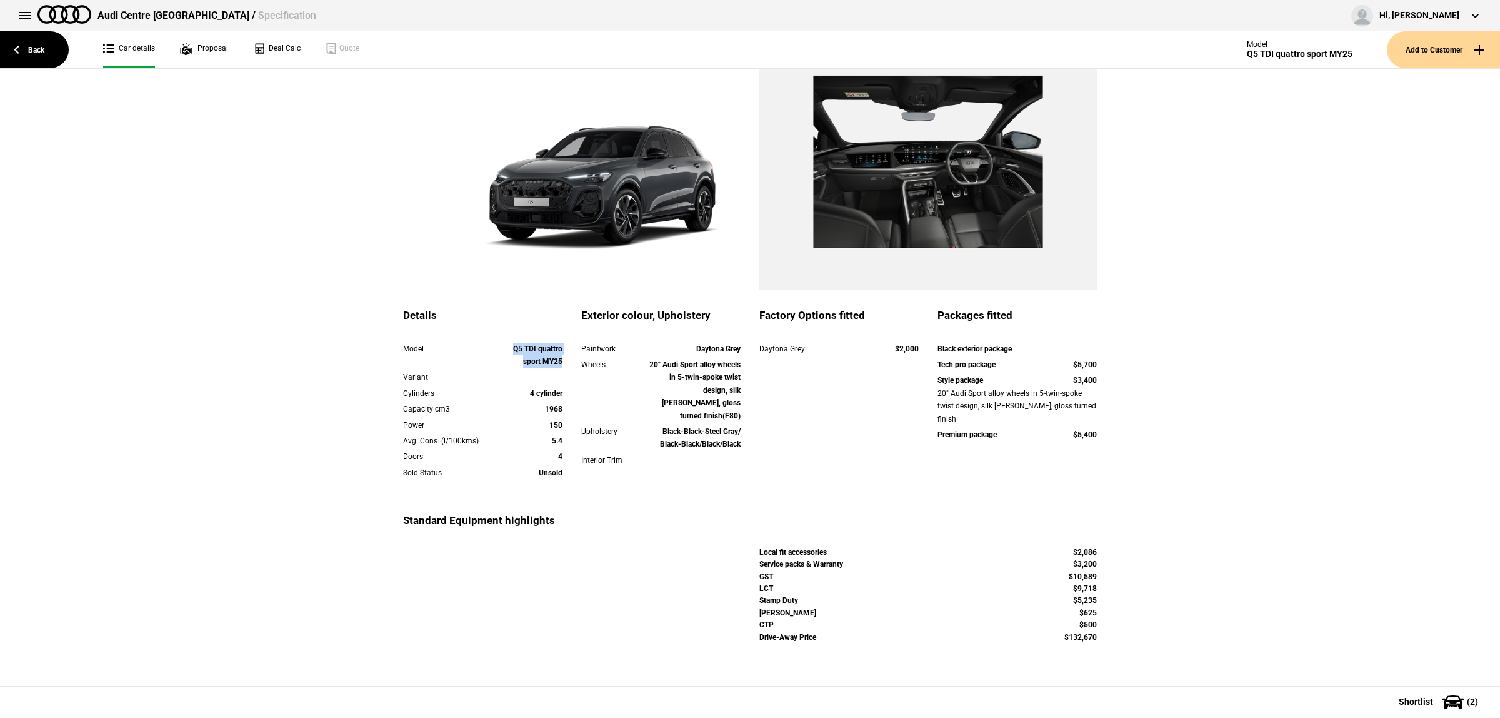
drag, startPoint x: 558, startPoint y: 361, endPoint x: 509, endPoint y: 348, distance: 50.5
click at [509, 348] on div "Model Q5 TDI quattro sport MY25" at bounding box center [483, 357] width 178 height 29
copy strong "Q5 TDI quattro sport MY25"
click at [716, 346] on strong "Daytona Grey" at bounding box center [718, 348] width 44 height 9
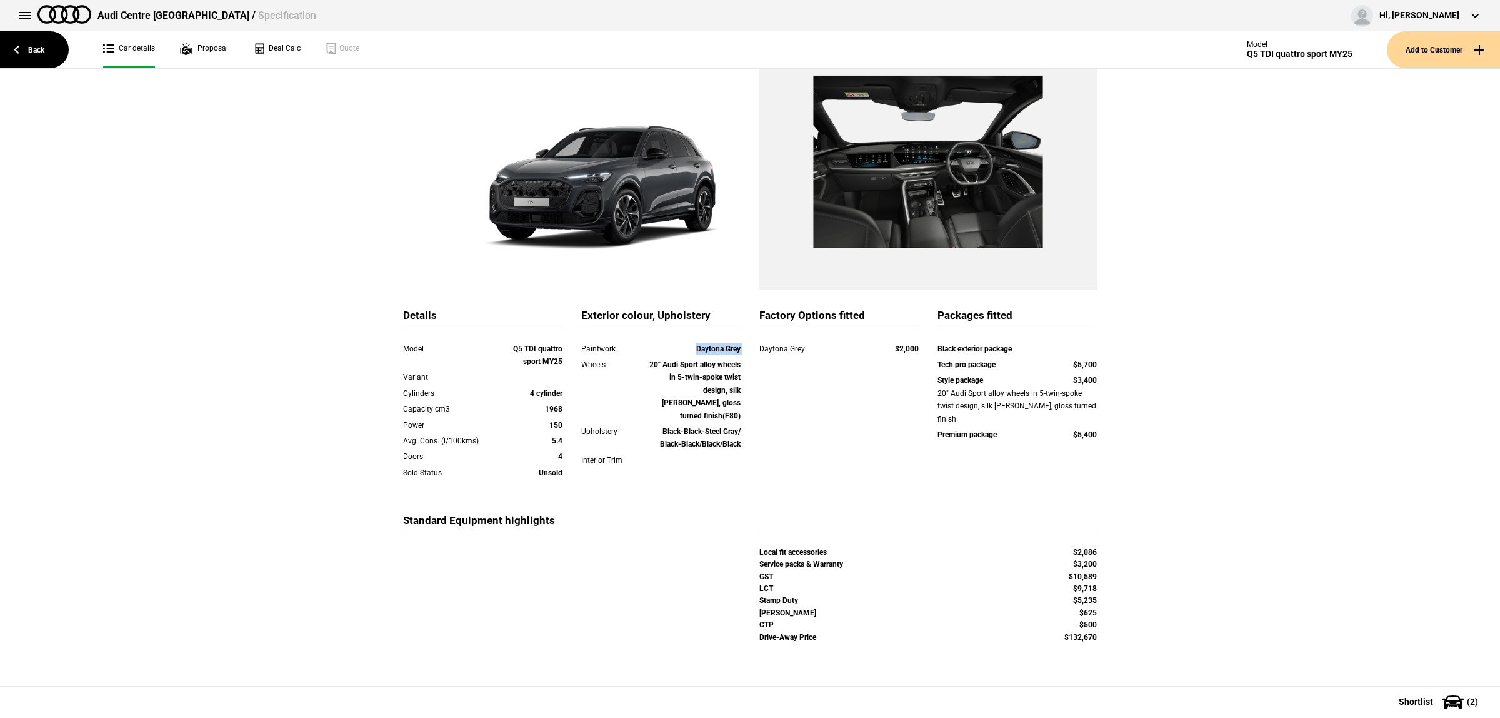
click at [716, 346] on strong "Daytona Grey" at bounding box center [718, 348] width 44 height 9
copy strong "Daytona Grey"
